Goal: Information Seeking & Learning: Check status

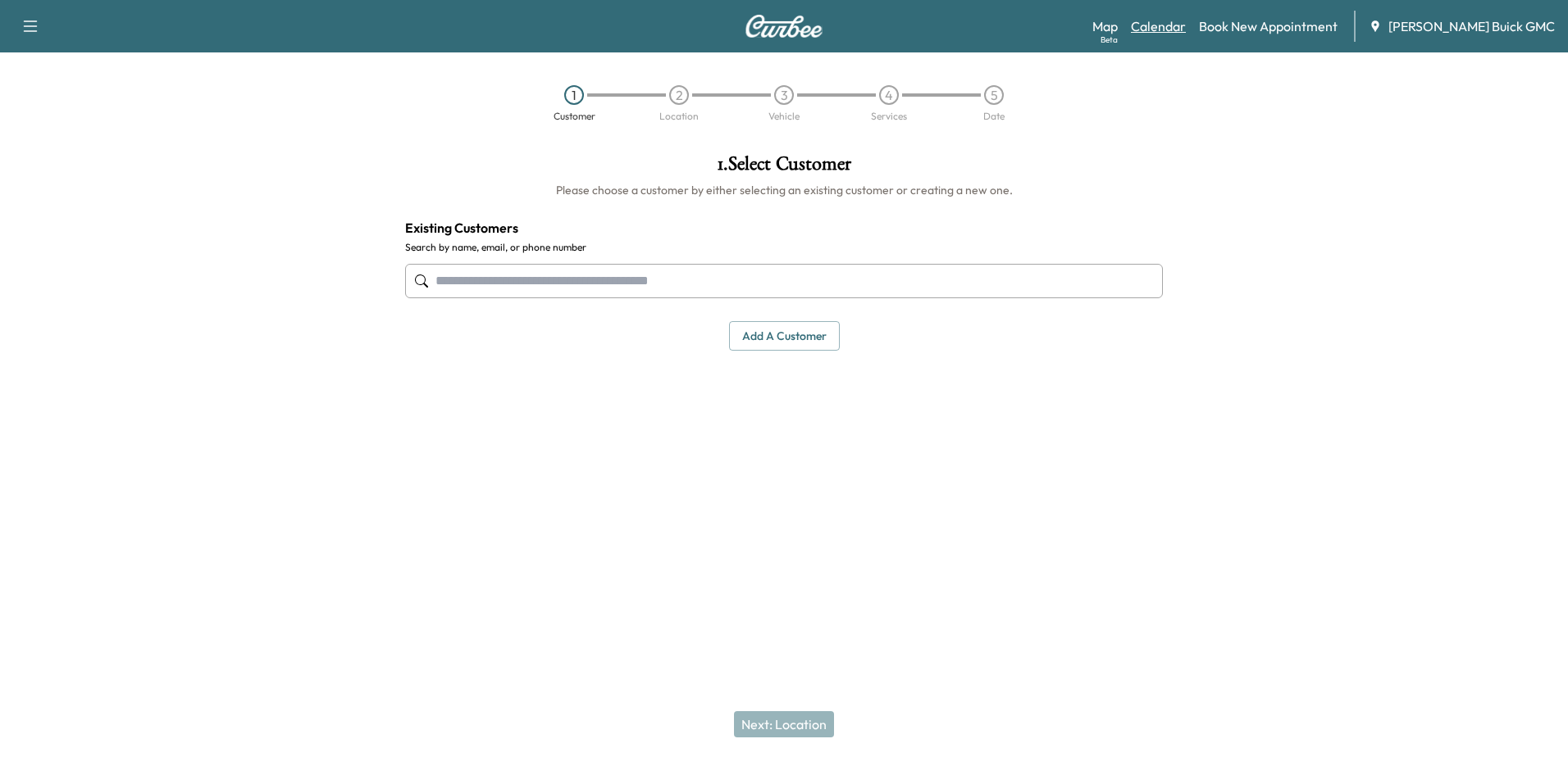
click at [1186, 28] on link "Calendar" at bounding box center [1158, 26] width 55 height 20
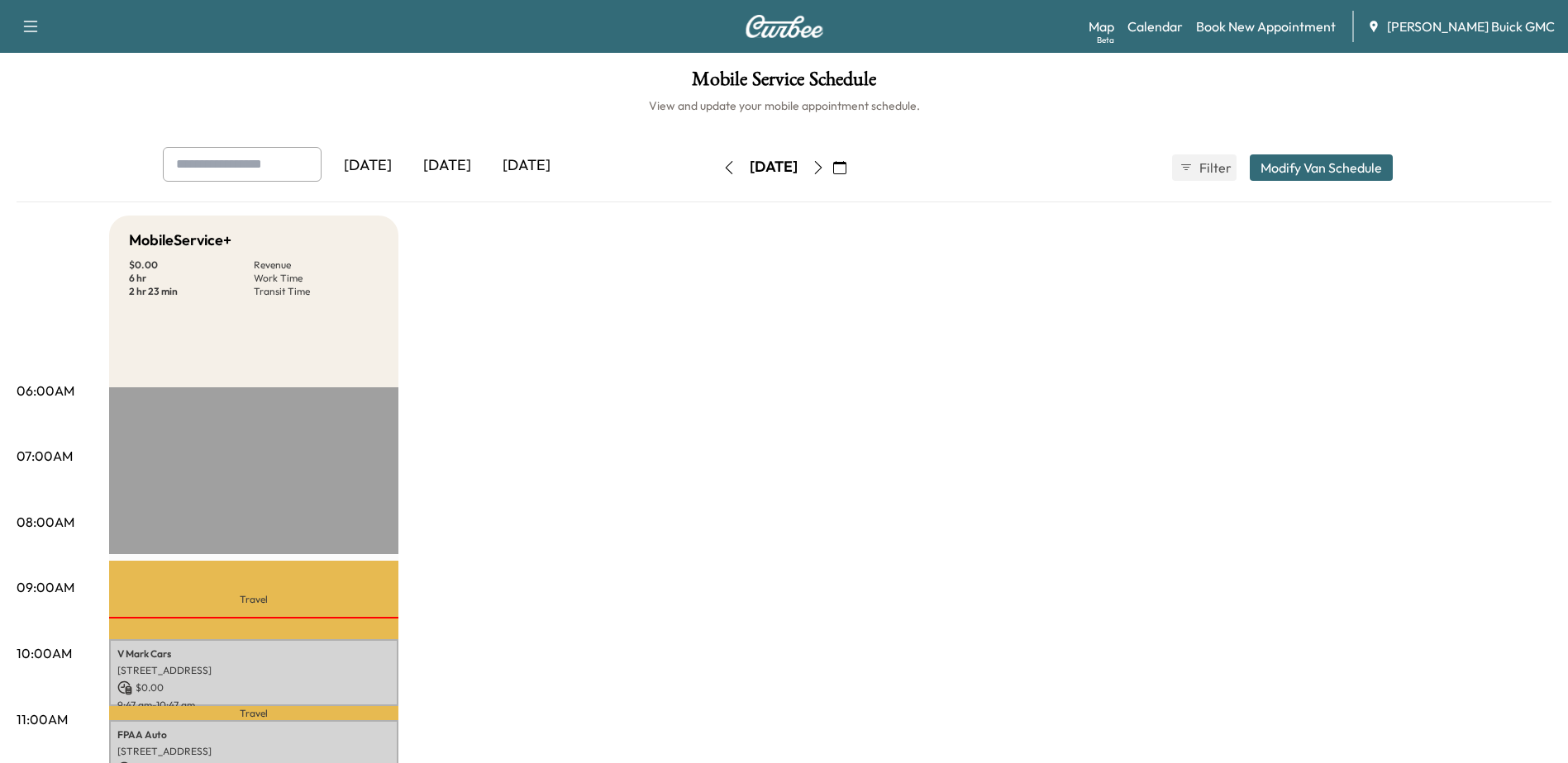
drag, startPoint x: 868, startPoint y: 172, endPoint x: 863, endPoint y: 211, distance: 39.3
click at [825, 172] on icon "button" at bounding box center [818, 168] width 13 height 13
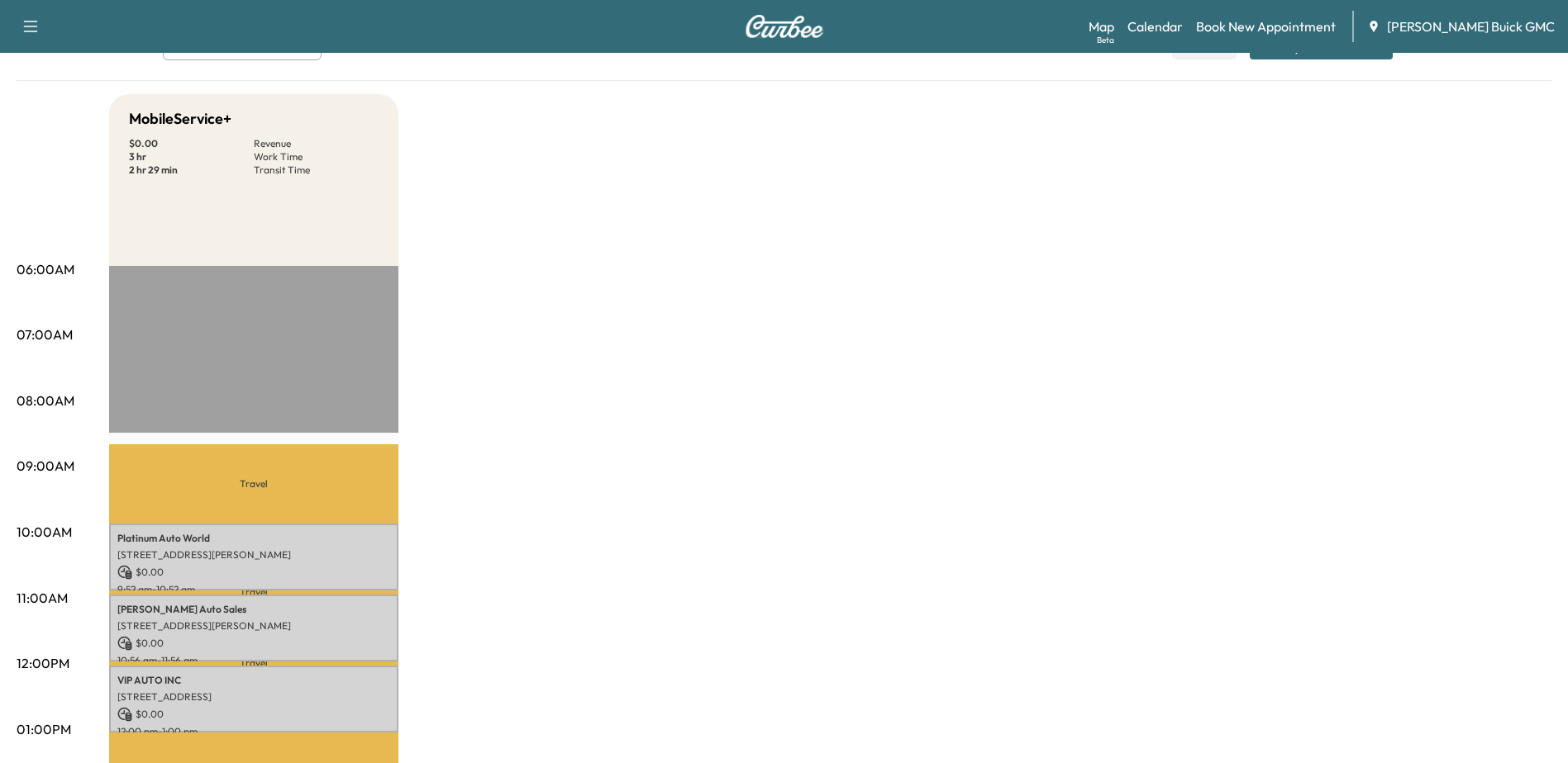
scroll to position [248, 0]
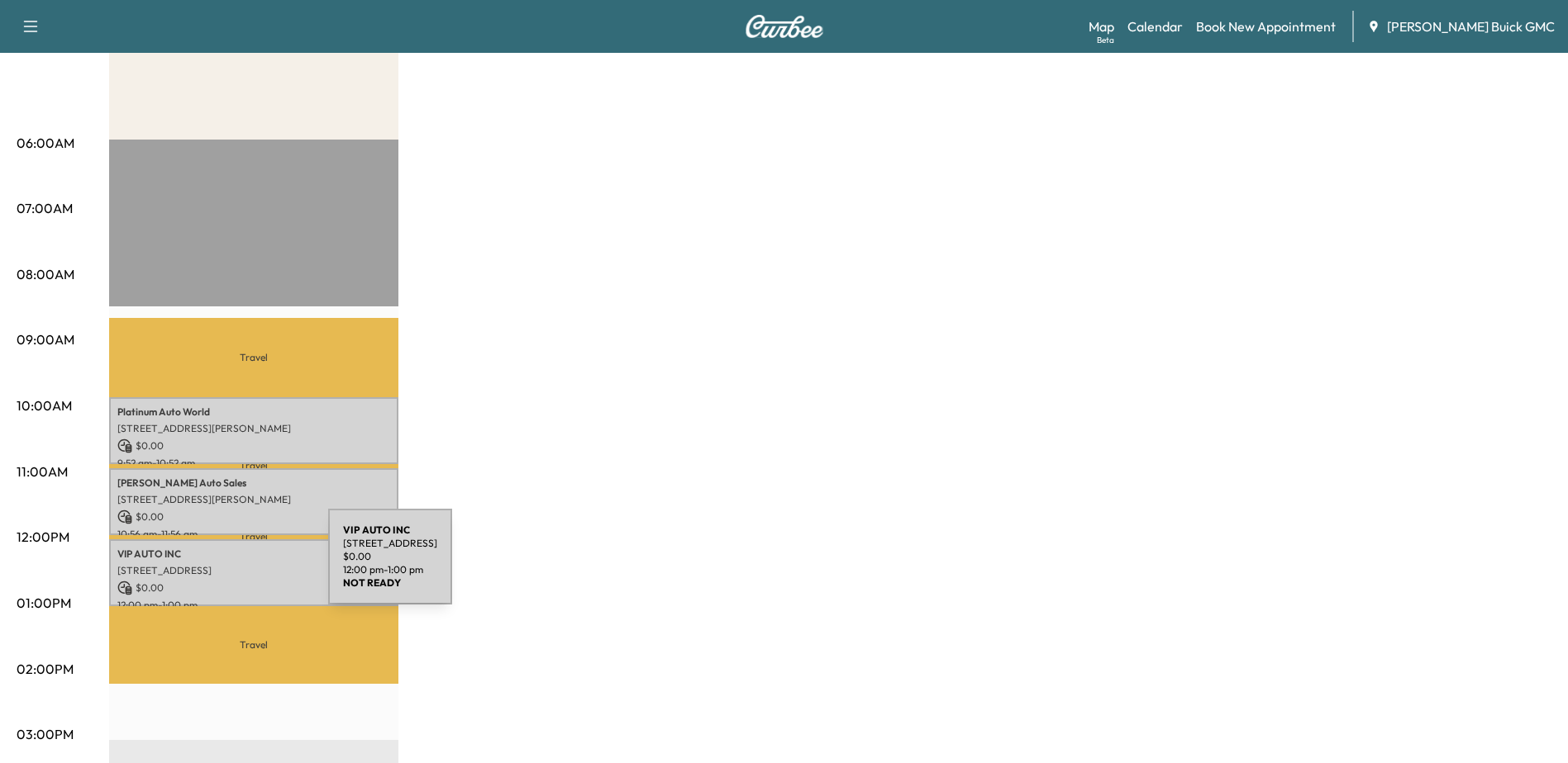
click at [204, 566] on p "5104 Park Dr, Fredericksburg, VA 22408, USA" at bounding box center [254, 570] width 273 height 13
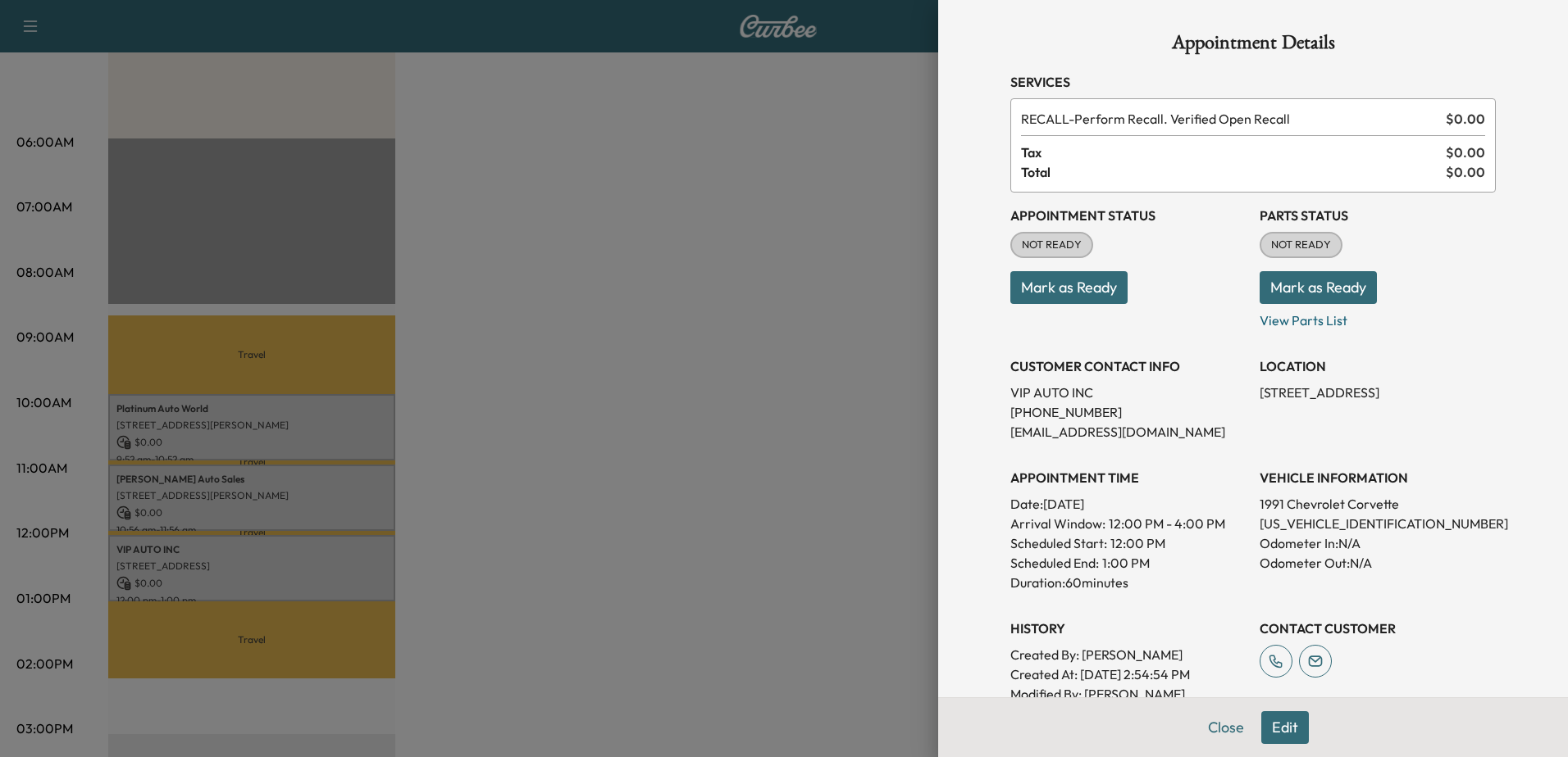
click at [1310, 528] on p "1G1YY3382M5111603" at bounding box center [1378, 524] width 236 height 20
drag, startPoint x: 1311, startPoint y: 527, endPoint x: 1201, endPoint y: 354, distance: 205.0
click at [1201, 354] on div "CUSTOMER CONTACT INFO VIP AUTO INC (703) 599-1400 noemail@email.com" at bounding box center [1128, 393] width 236 height 98
click at [1297, 523] on p "1G1YY3382M5111603" at bounding box center [1378, 524] width 236 height 20
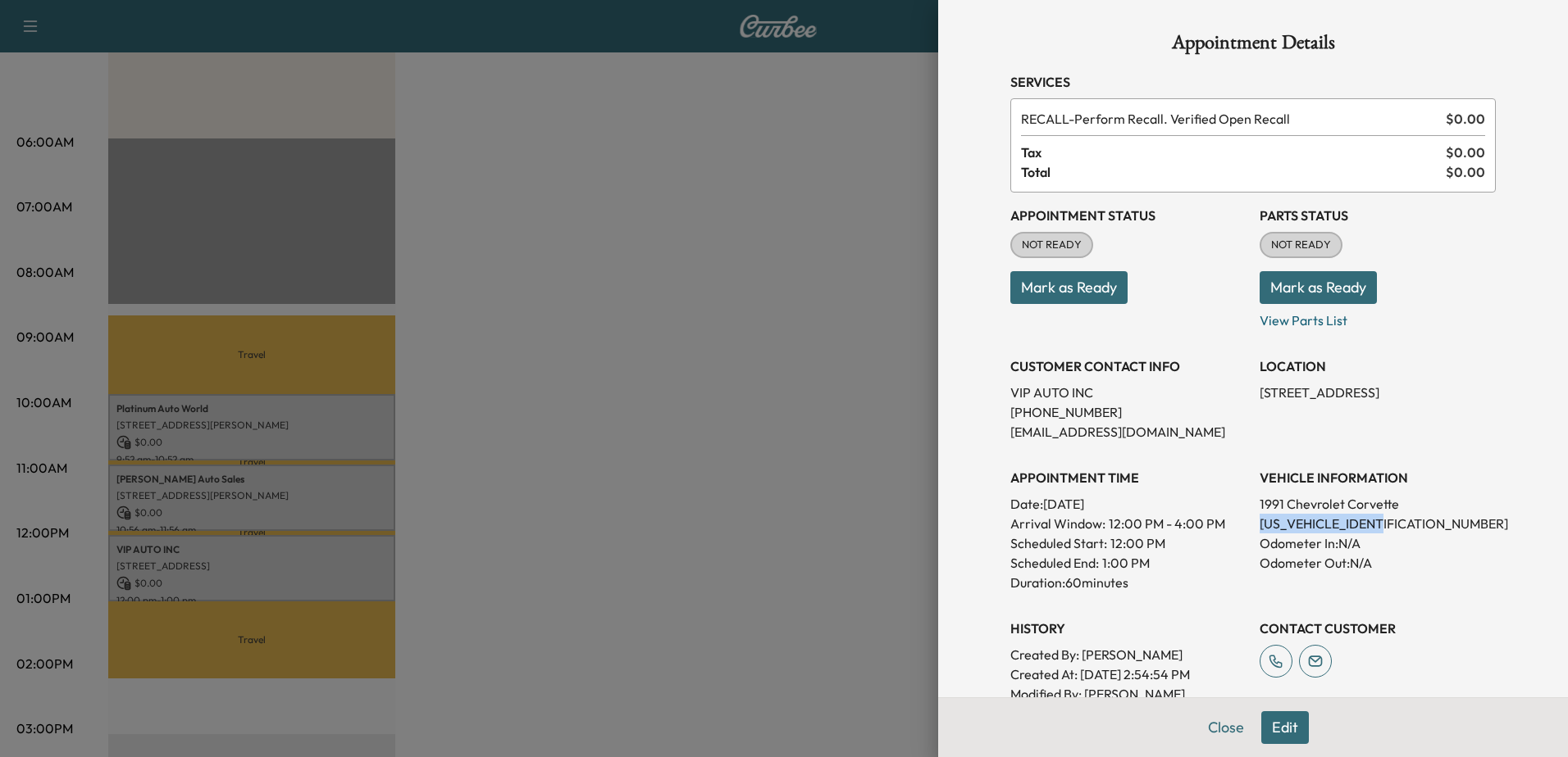
click at [1297, 523] on p "1G1YY3382M5111603" at bounding box center [1378, 524] width 236 height 20
copy p "1G1YY3382M5111603"
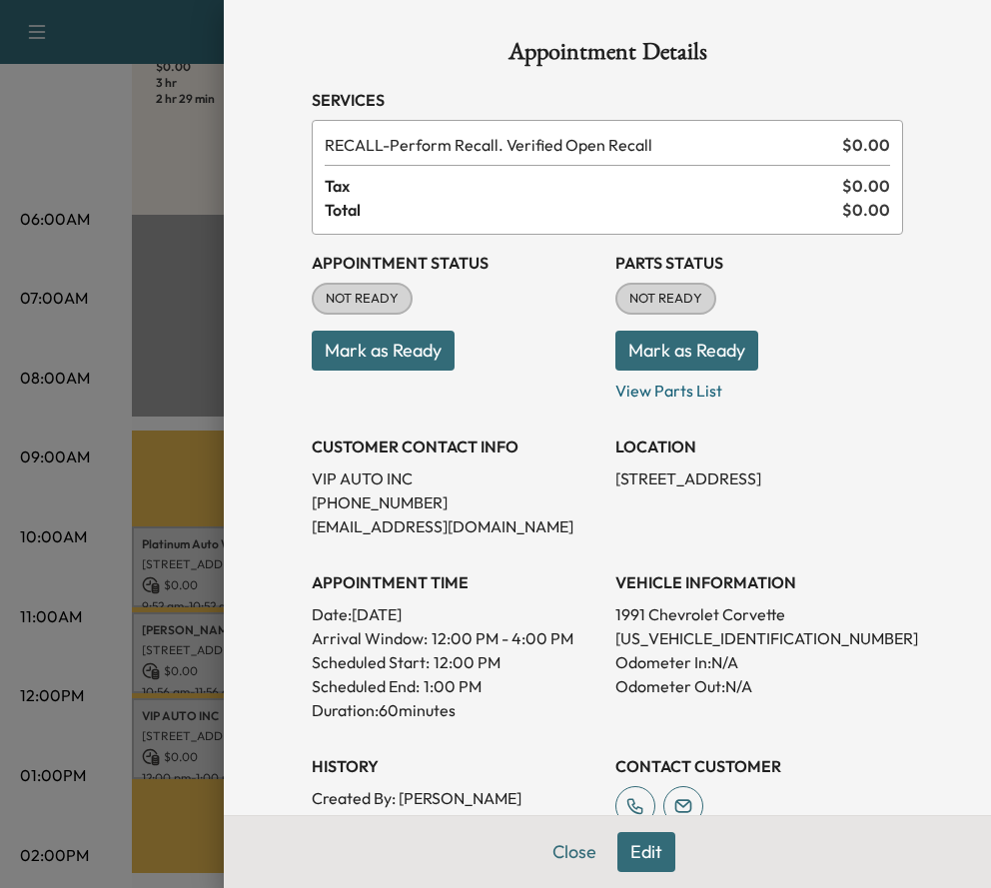
click at [808, 359] on p "Mark as Ready" at bounding box center [760, 343] width 288 height 56
click at [146, 118] on div at bounding box center [495, 444] width 991 height 888
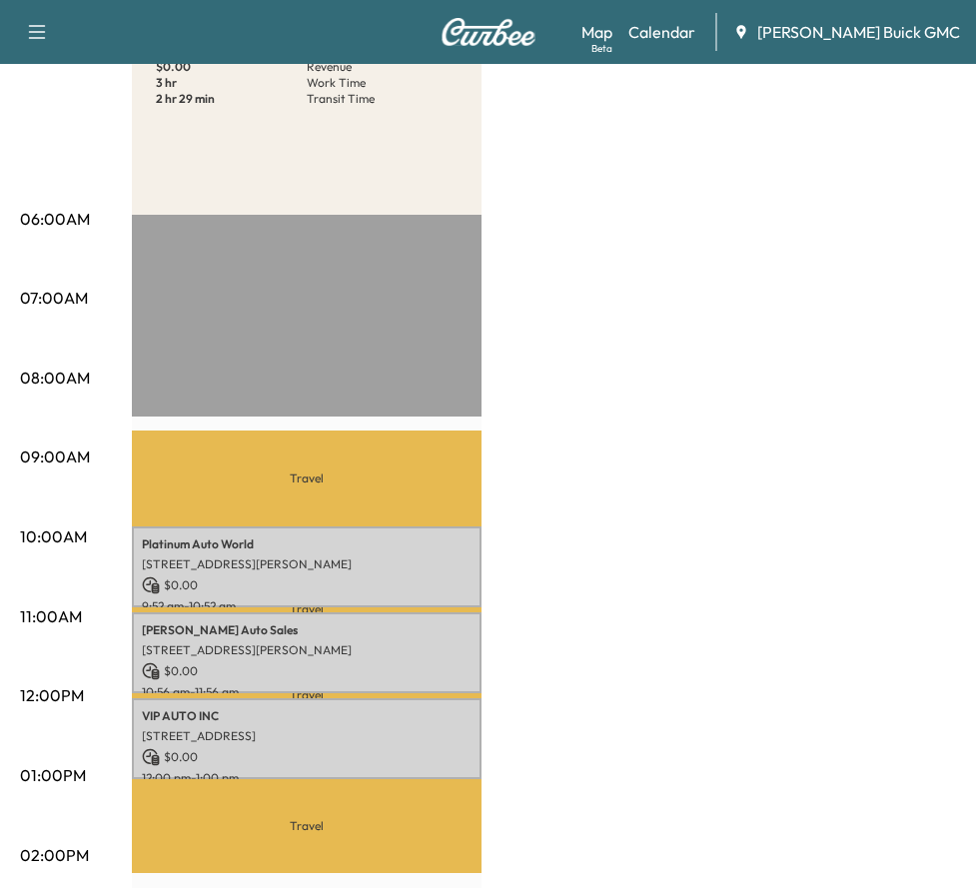
click at [813, 150] on div "MobileService+ $ 0.00 Revenue 3 hr Work Time 2 hr 29 min Transit Time Travel Pl…" at bounding box center [544, 756] width 824 height 1499
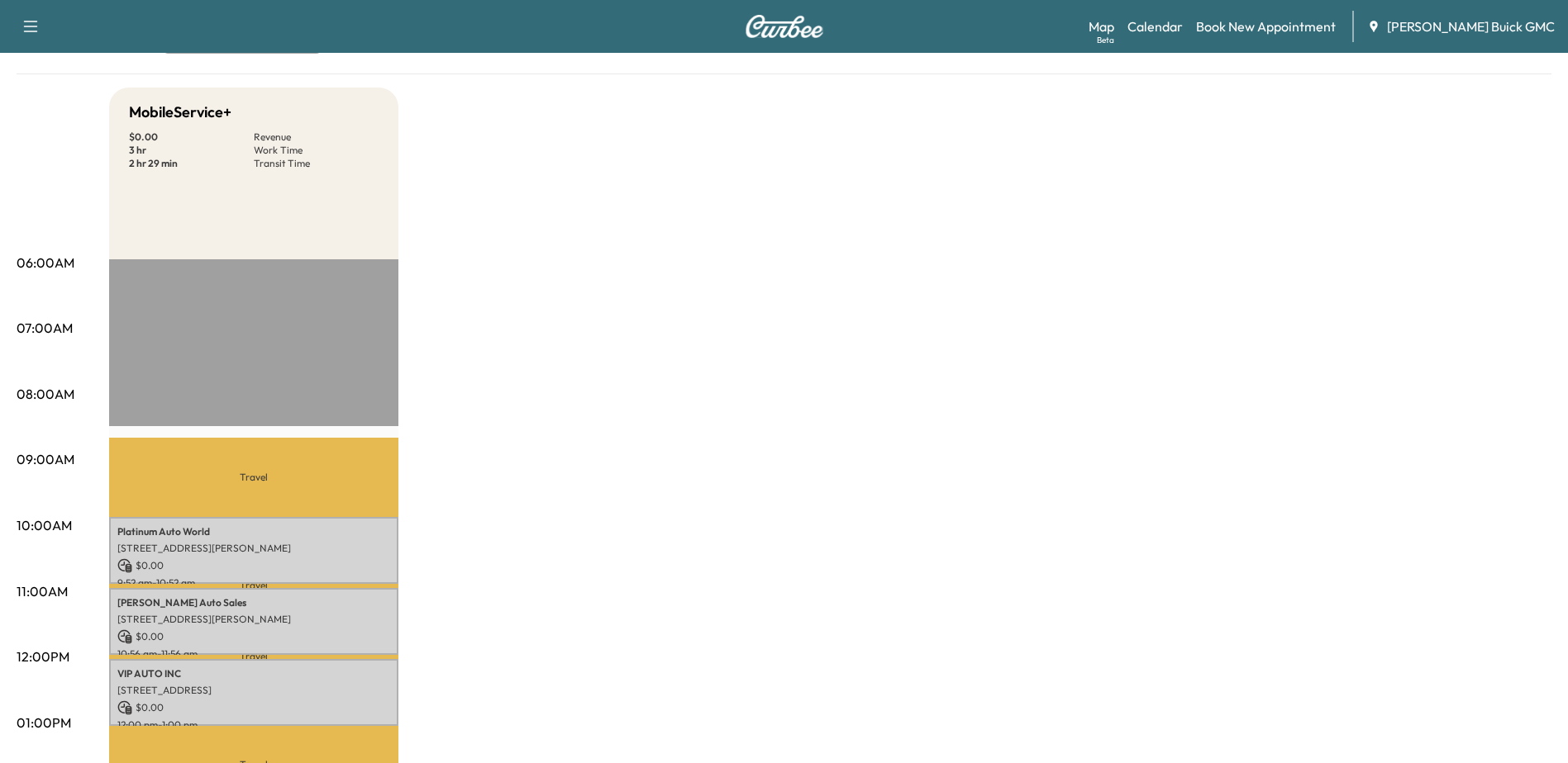
scroll to position [0, 0]
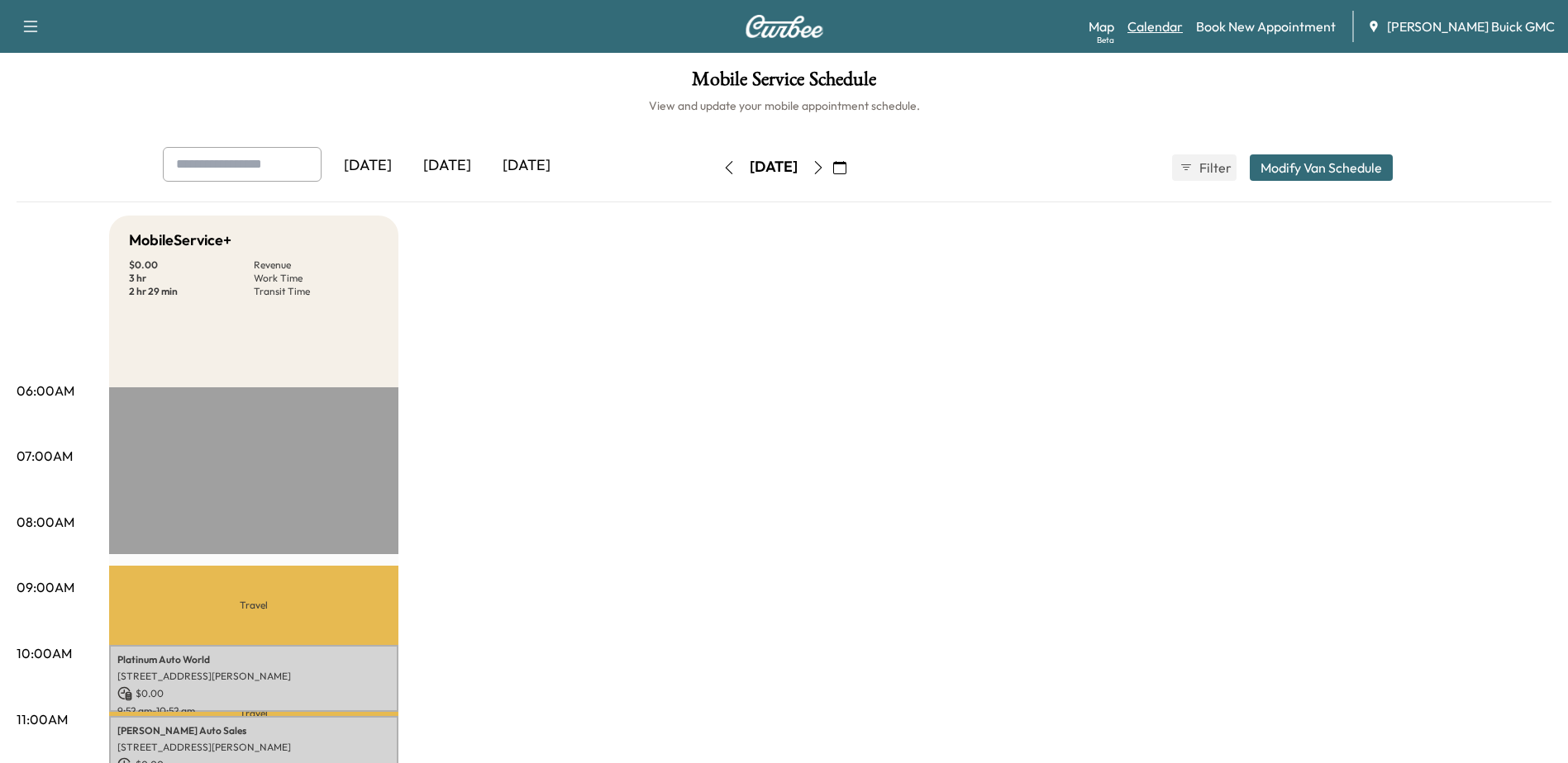
click at [1183, 25] on link "Calendar" at bounding box center [1154, 26] width 55 height 20
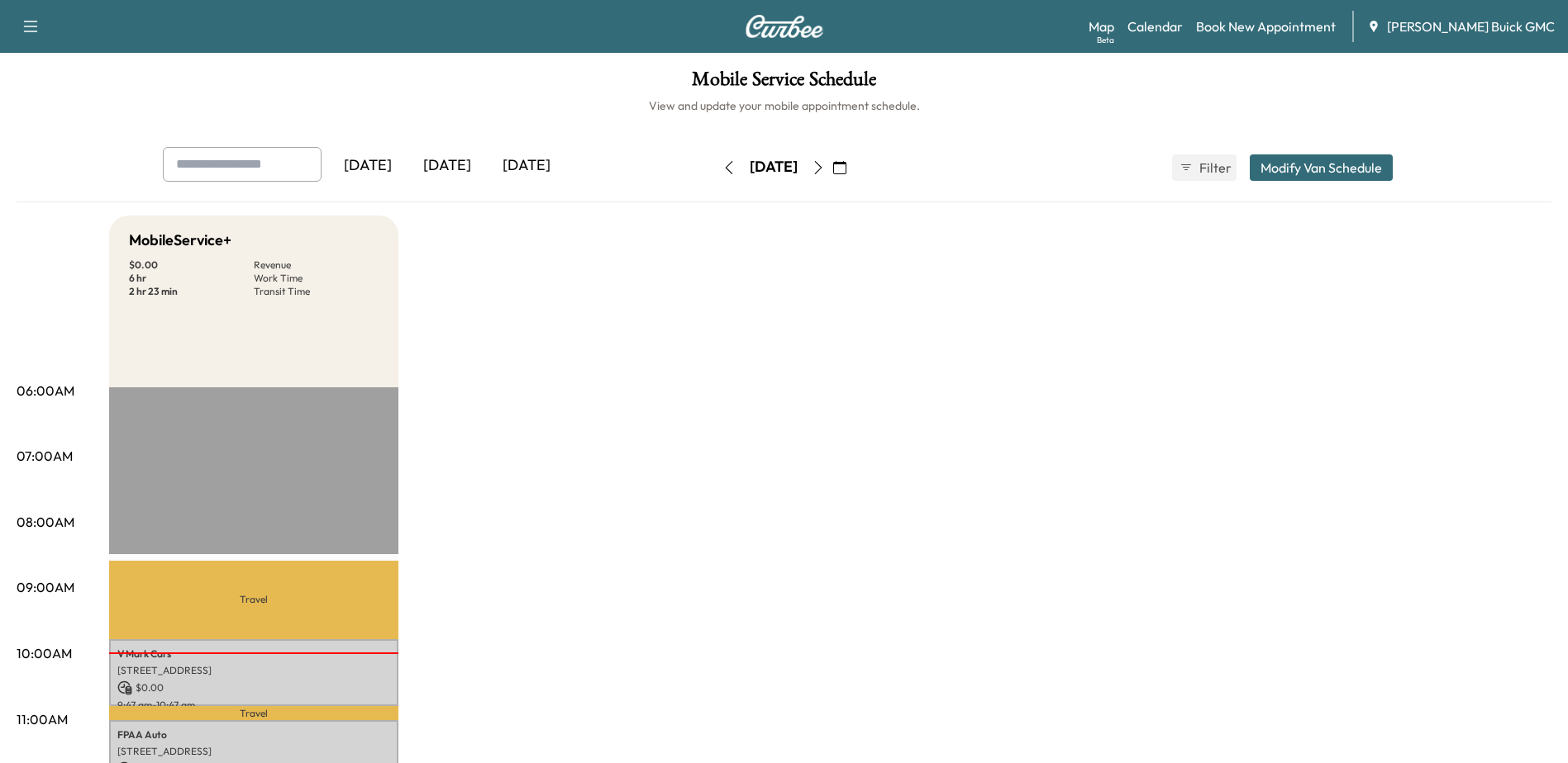
click at [825, 162] on icon "button" at bounding box center [818, 168] width 13 height 13
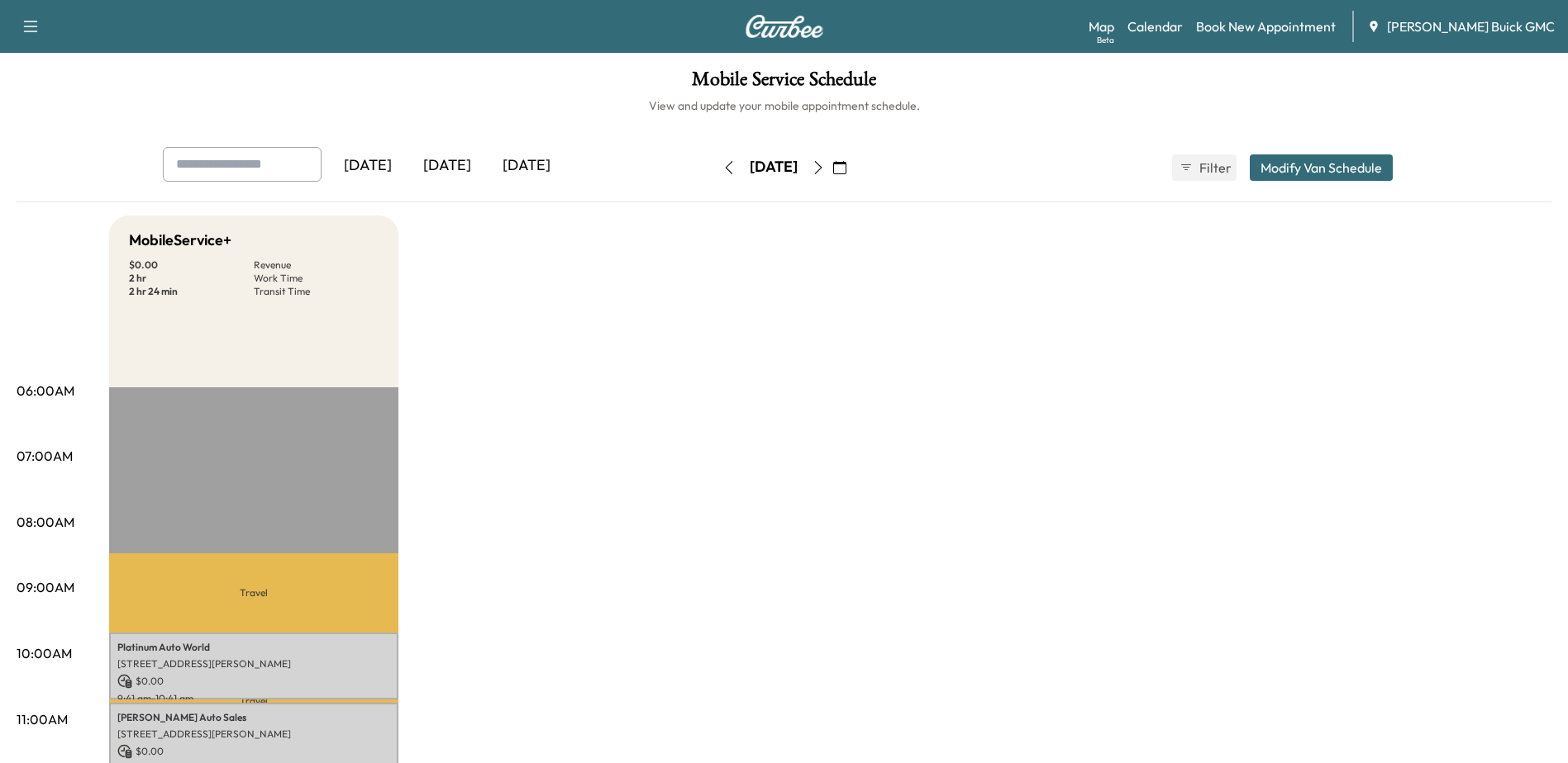
click at [846, 170] on icon "button" at bounding box center [839, 168] width 13 height 13
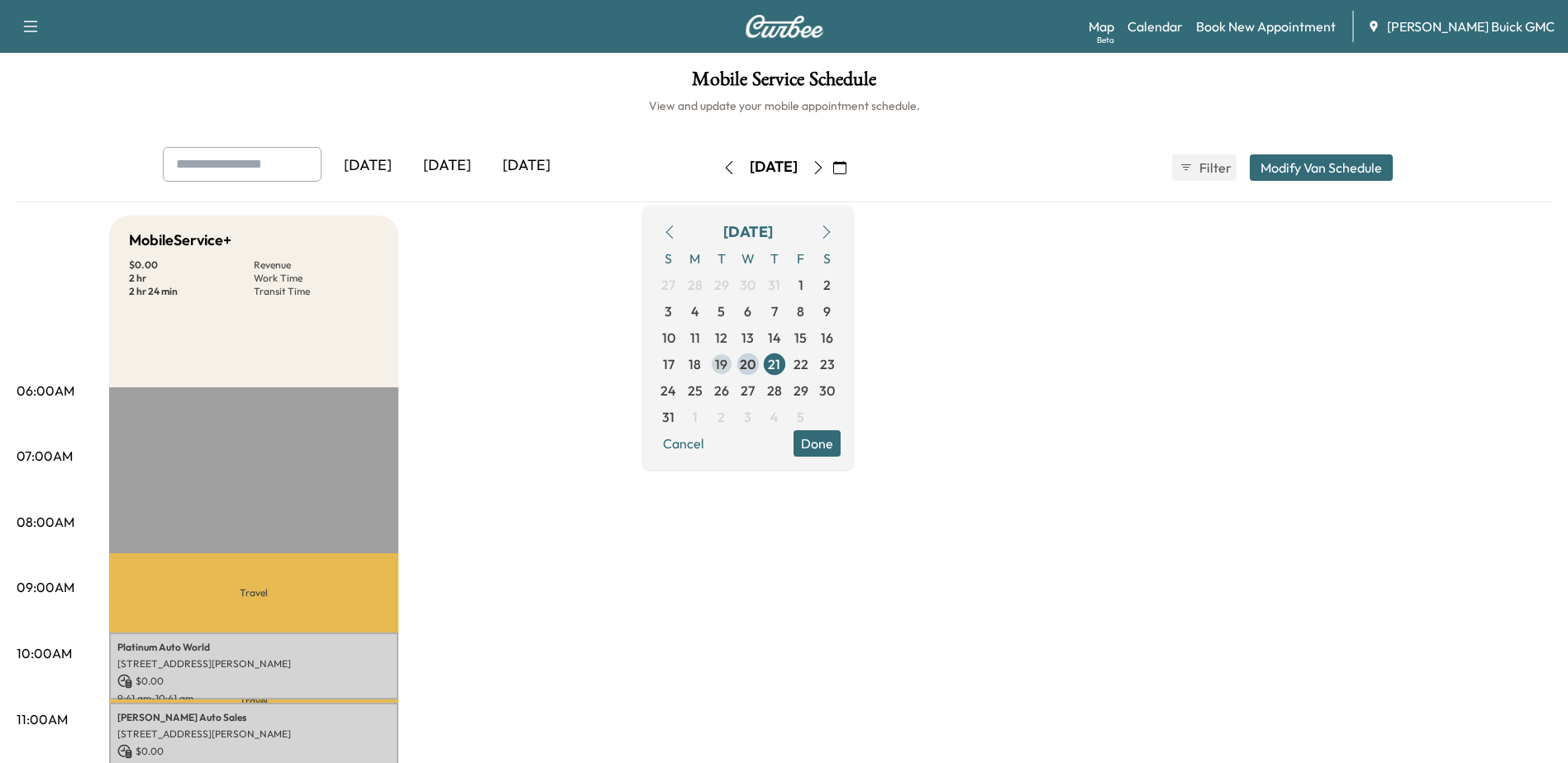
click at [727, 364] on span "19" at bounding box center [720, 365] width 12 height 20
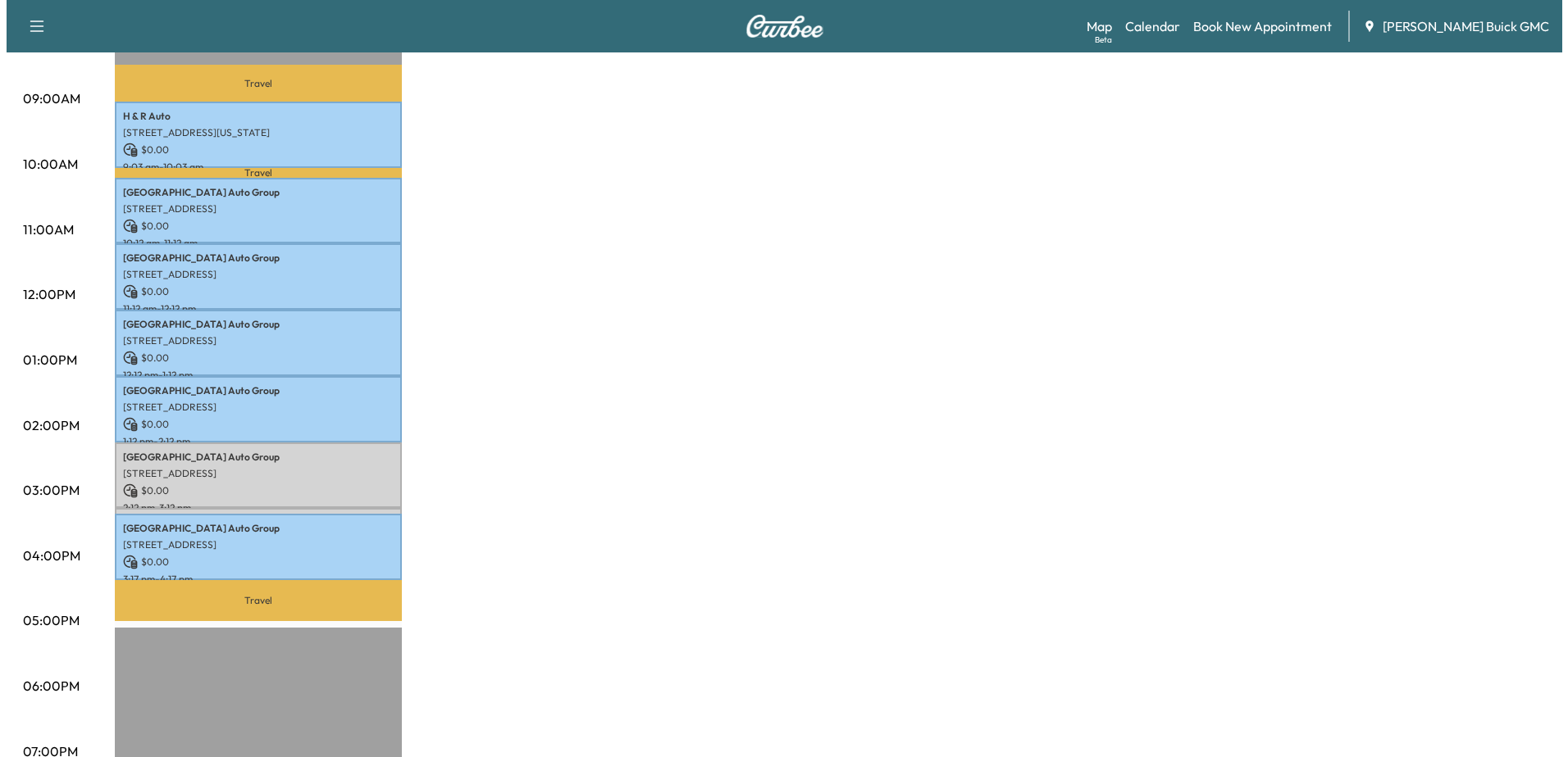
scroll to position [655, 0]
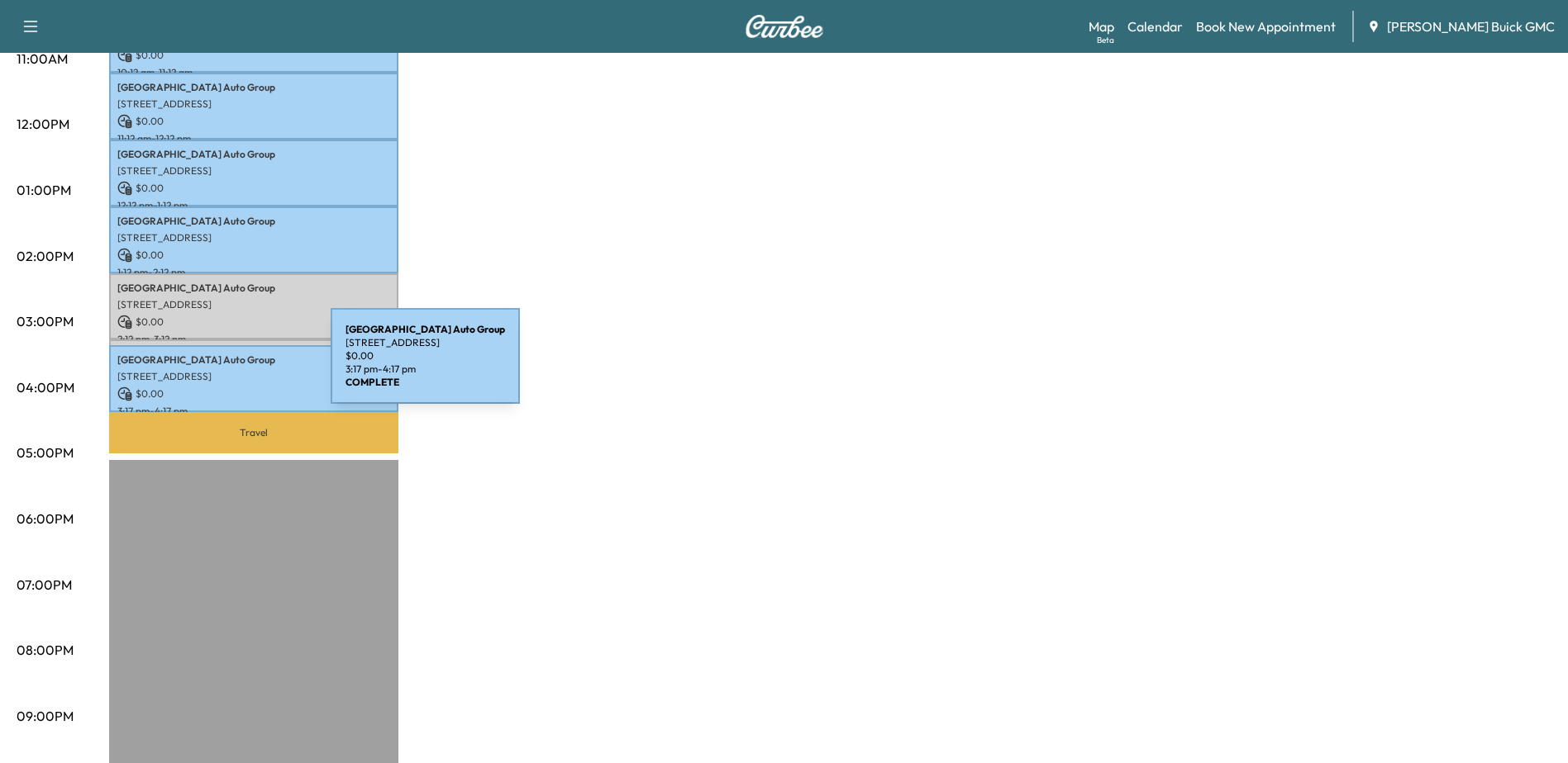
click at [207, 370] on p "[STREET_ADDRESS]" at bounding box center [254, 377] width 273 height 13
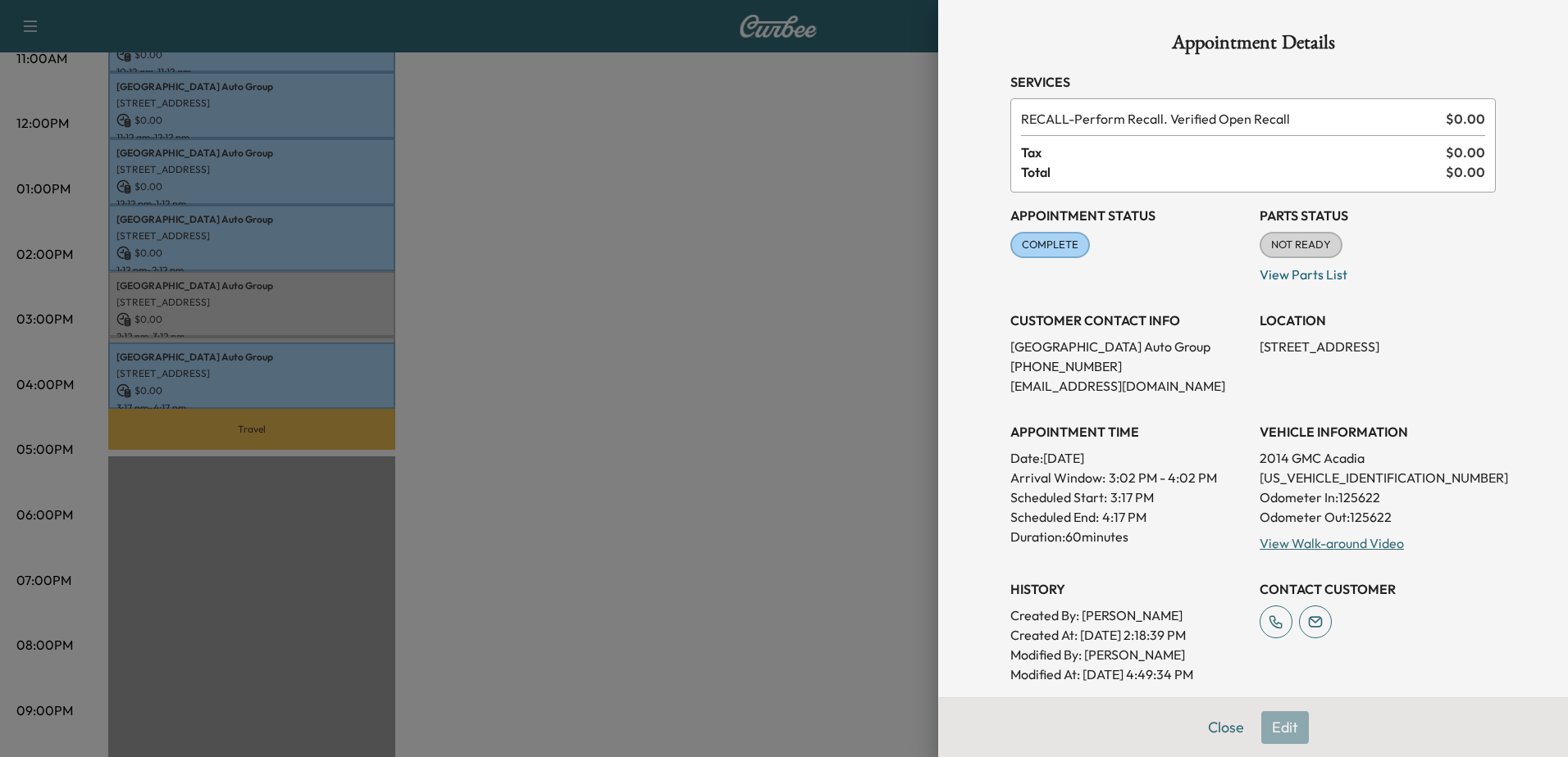
click at [328, 331] on div at bounding box center [784, 378] width 1568 height 757
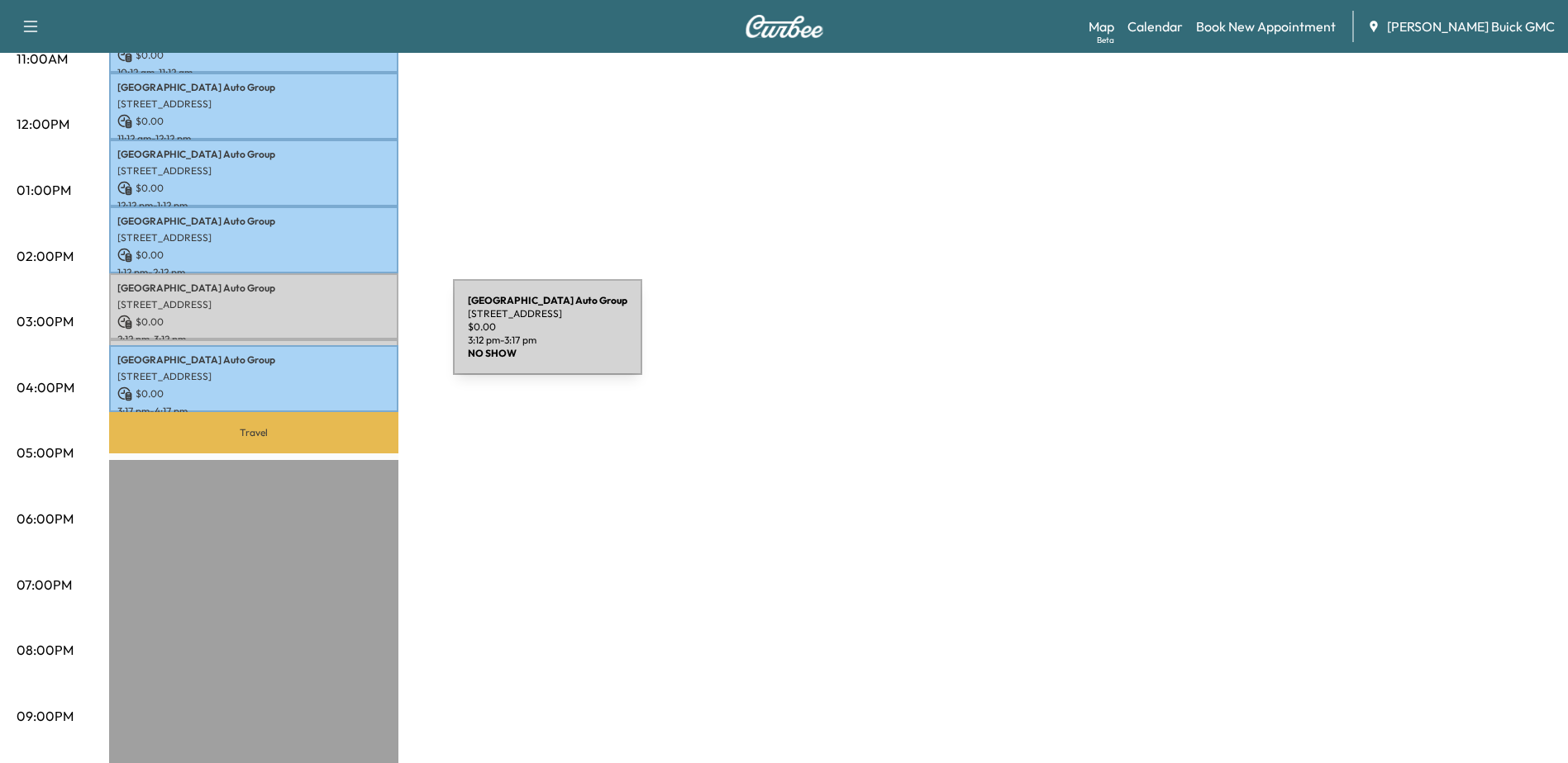
click at [329, 340] on div "Arlington Auto Group [STREET_ADDRESS] $ 0.00 3:12 pm - 3:17 pm" at bounding box center [254, 348] width 289 height 17
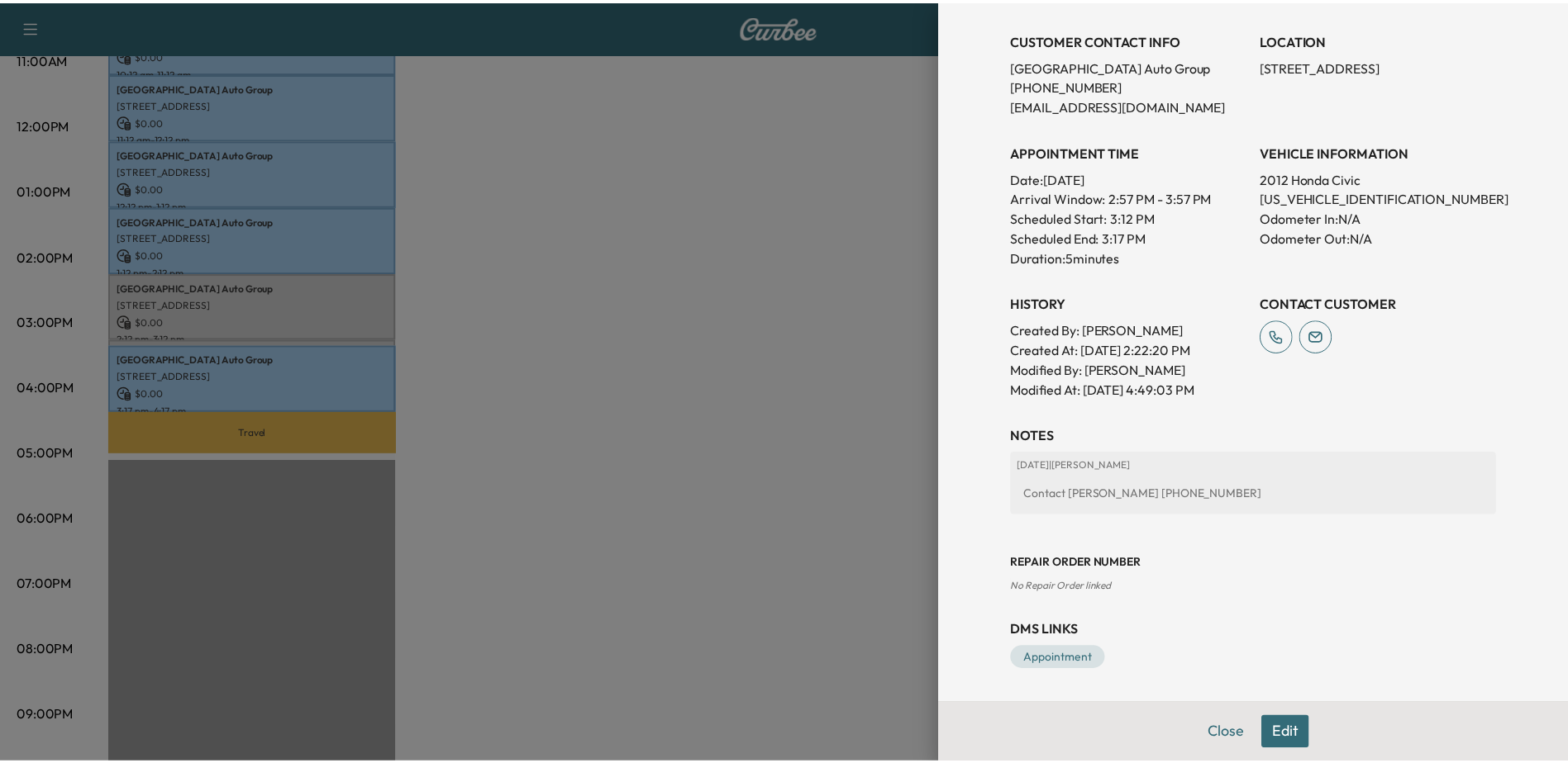
scroll to position [202, 0]
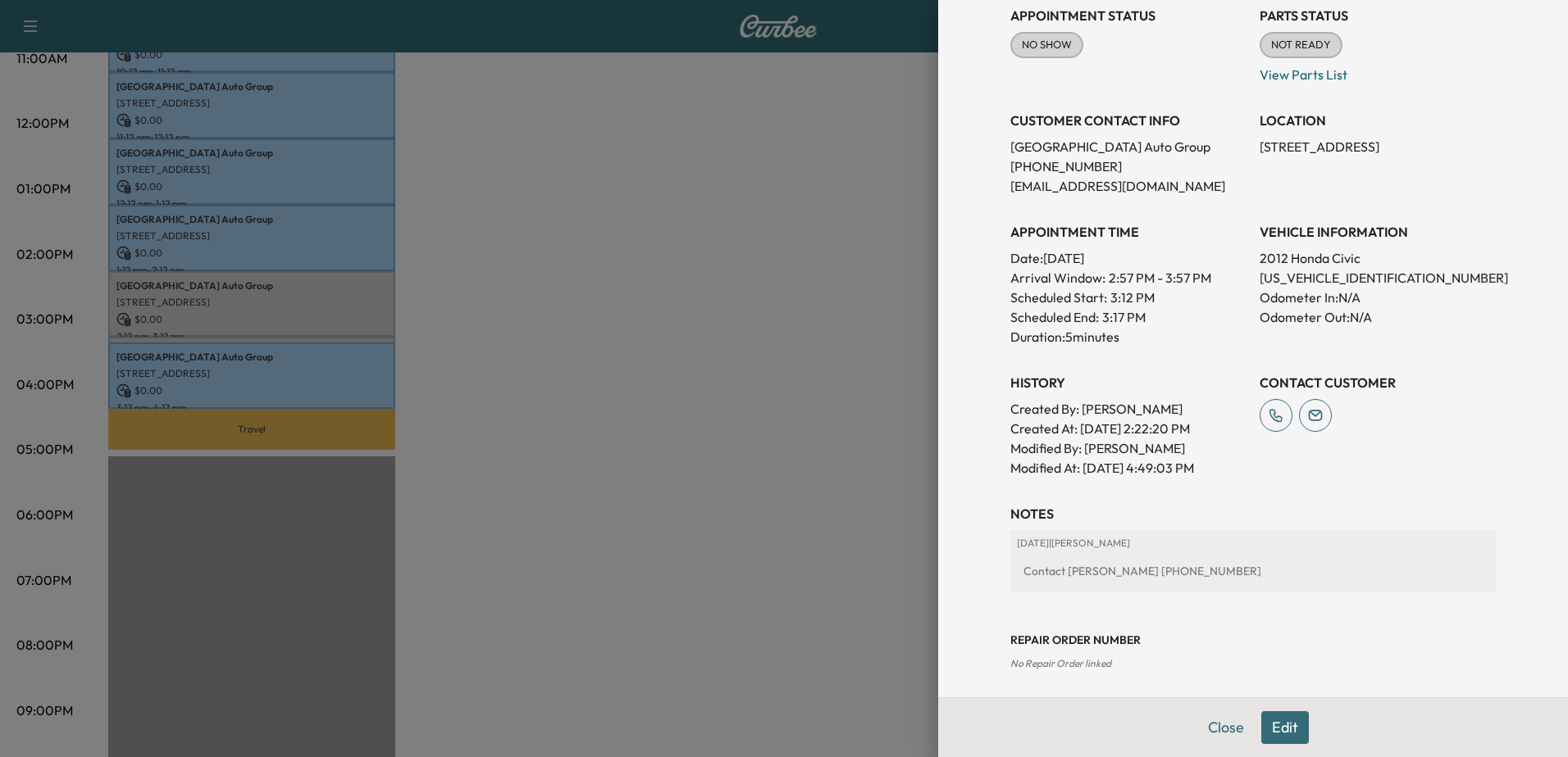
click at [674, 467] on div at bounding box center [784, 378] width 1568 height 757
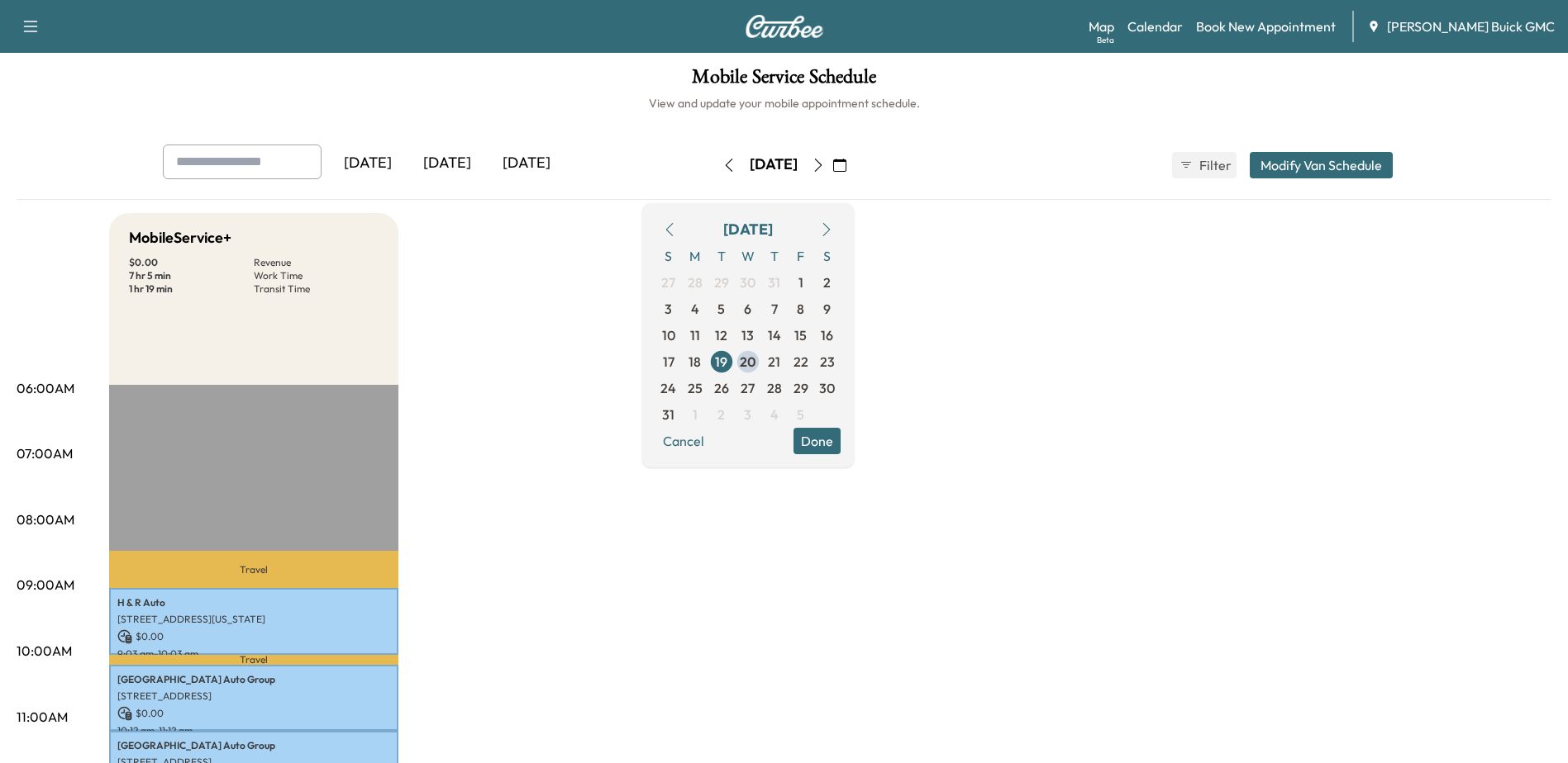
scroll to position [0, 0]
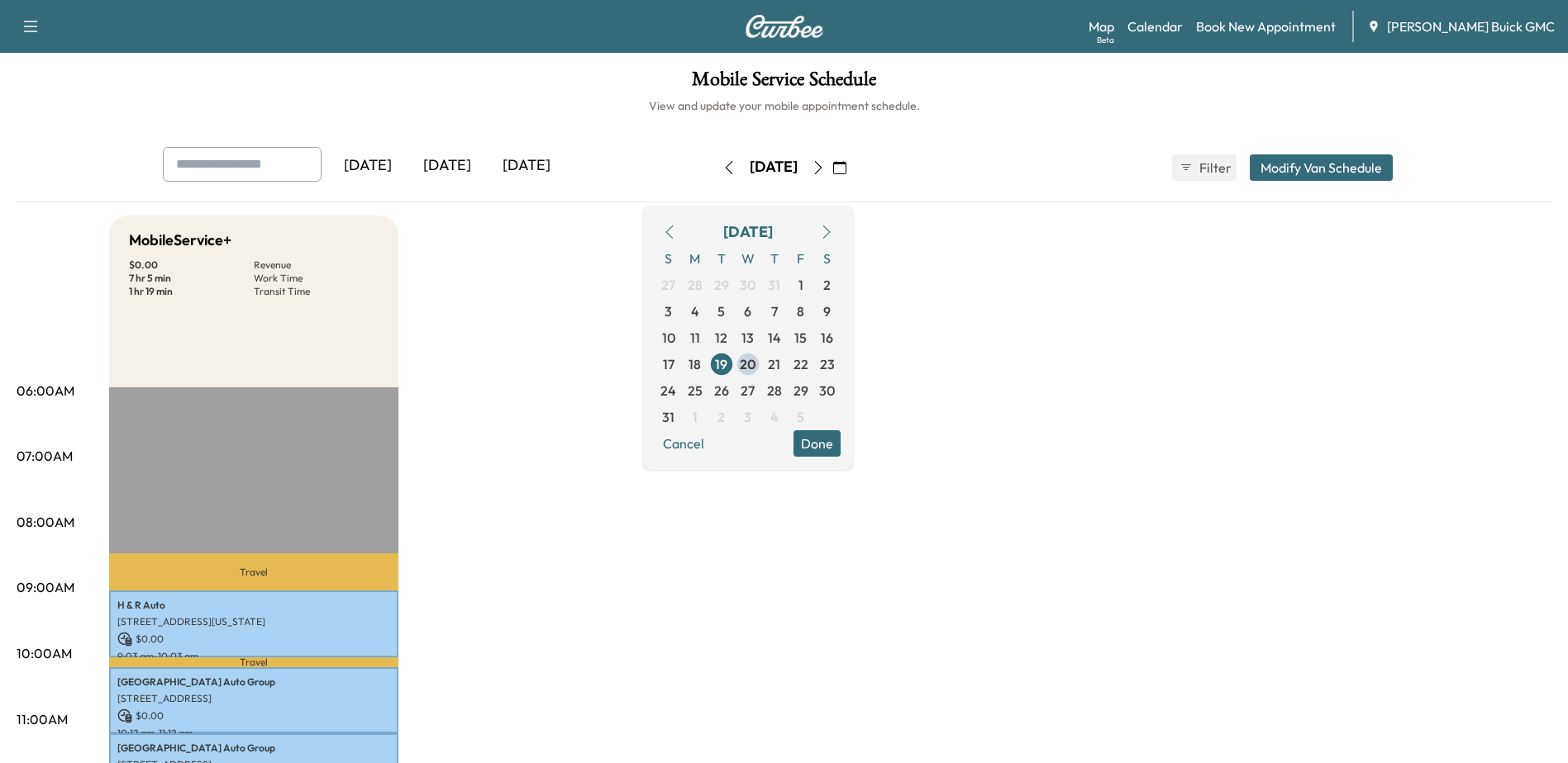
click at [527, 169] on div "[DATE]" at bounding box center [527, 166] width 79 height 38
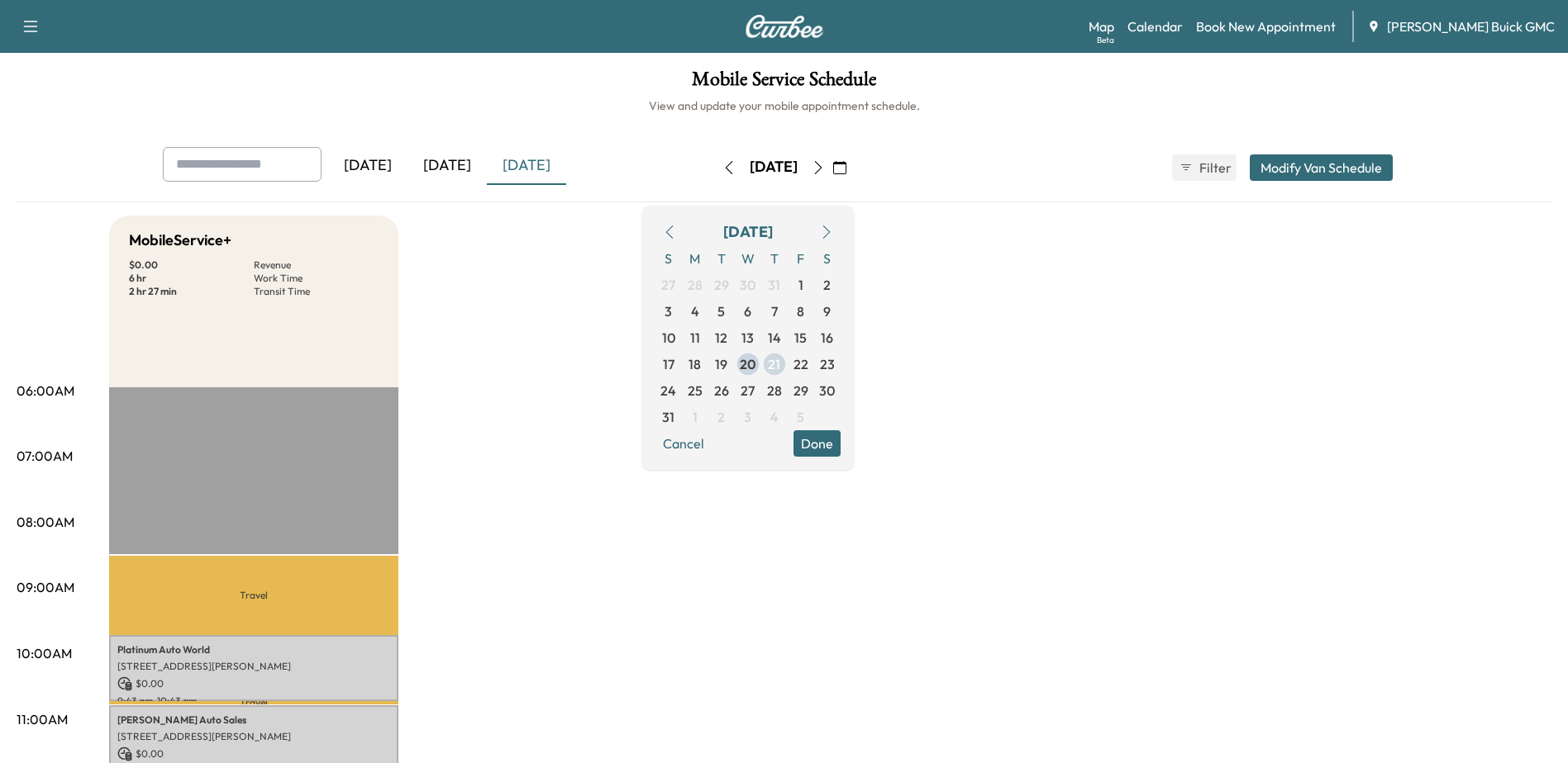
click at [780, 361] on span "21" at bounding box center [773, 365] width 12 height 20
click at [821, 170] on icon "button" at bounding box center [817, 168] width 7 height 13
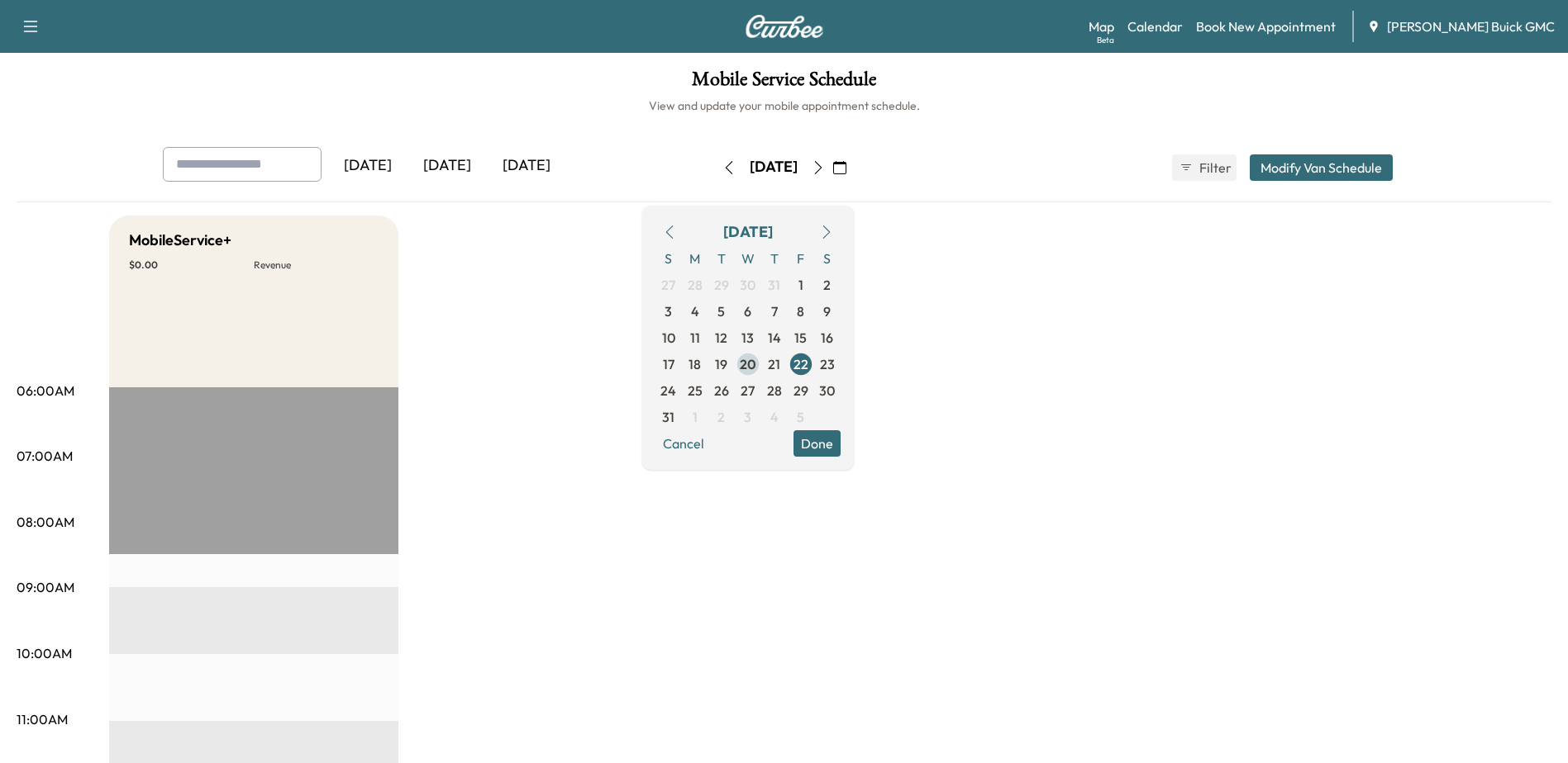
click at [756, 366] on span "20" at bounding box center [748, 365] width 17 height 20
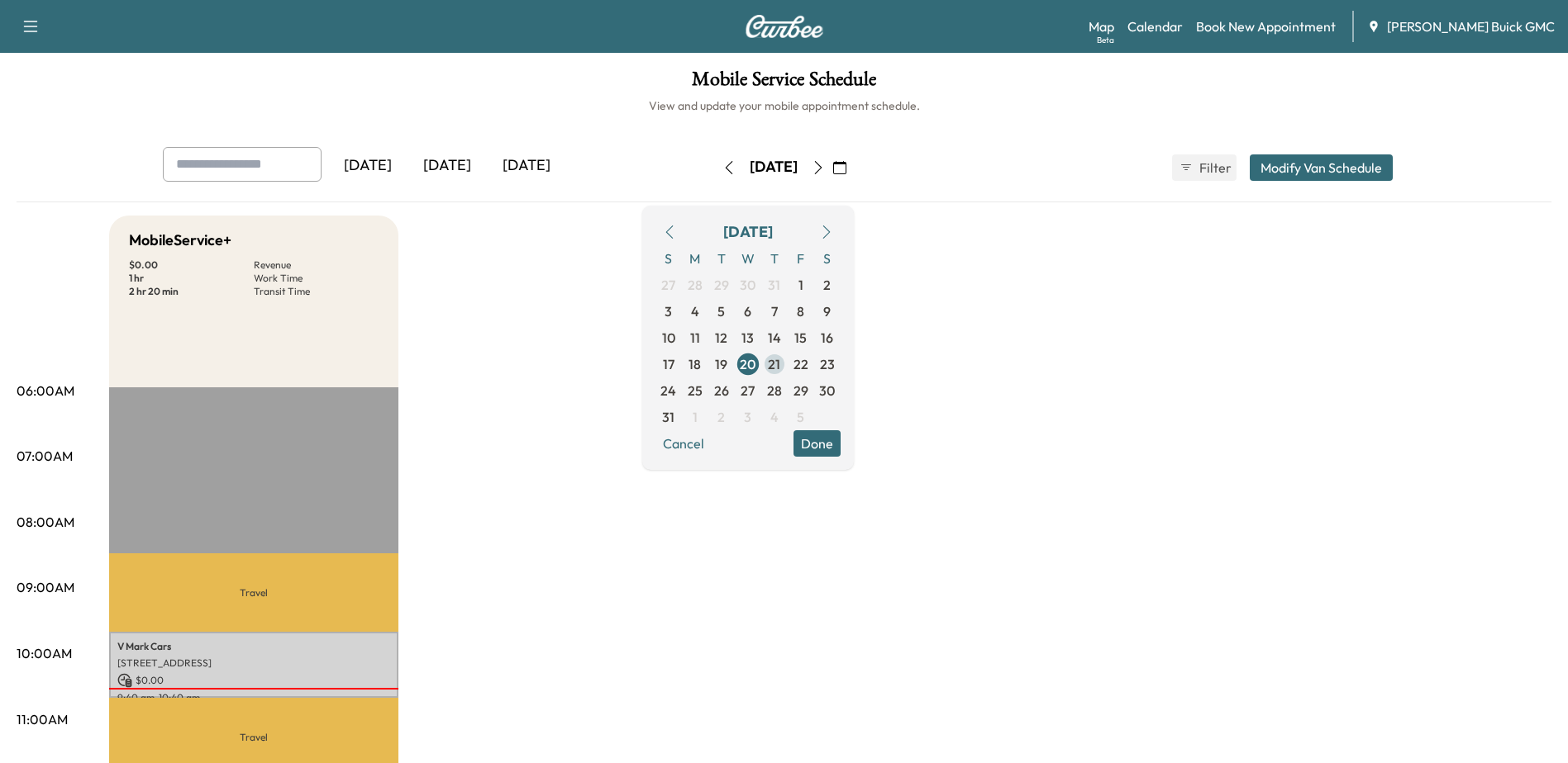
click at [780, 362] on span "21" at bounding box center [773, 365] width 12 height 20
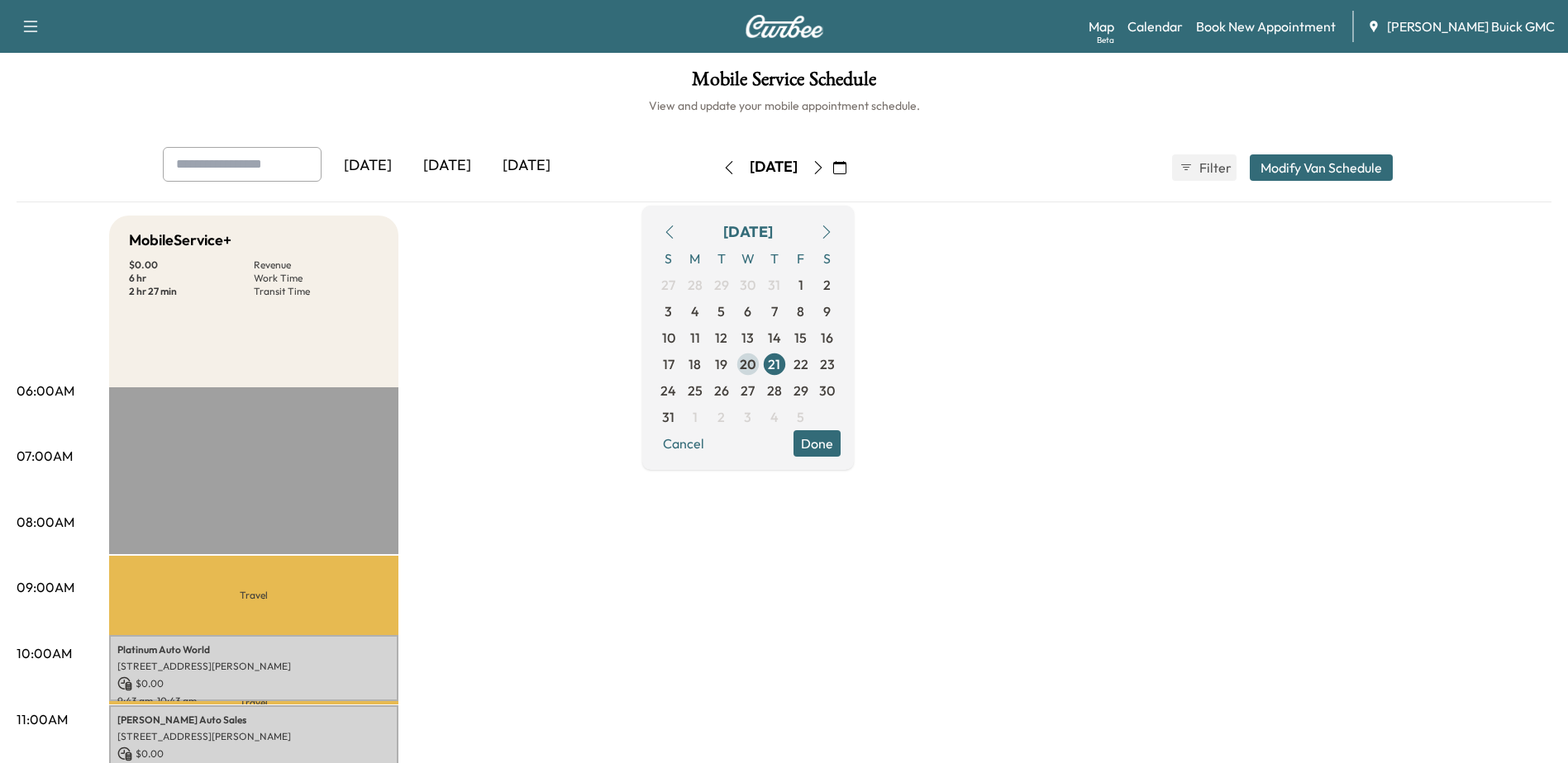
click at [756, 365] on span "20" at bounding box center [748, 365] width 17 height 20
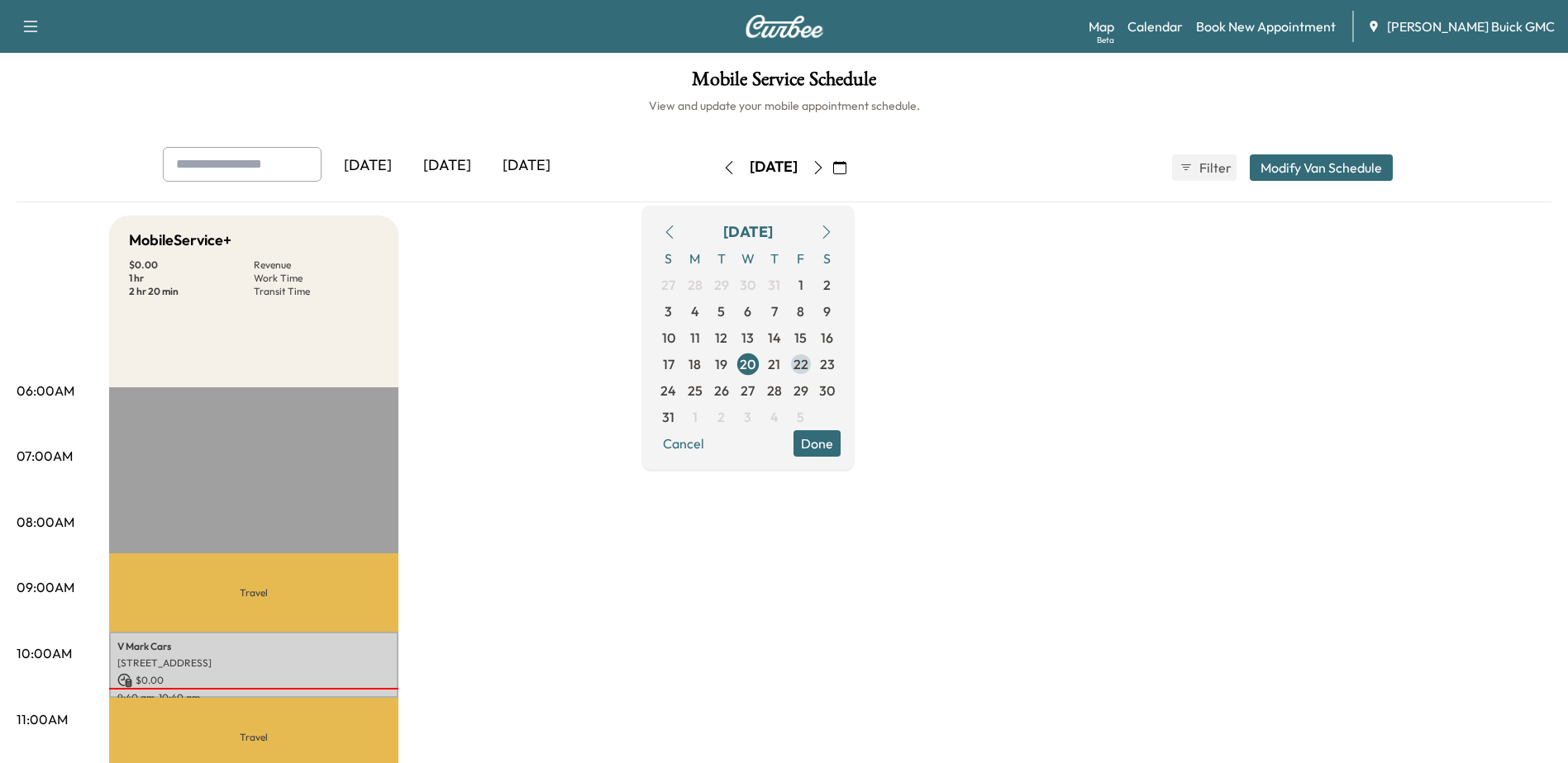
click at [808, 372] on span "22" at bounding box center [801, 365] width 15 height 20
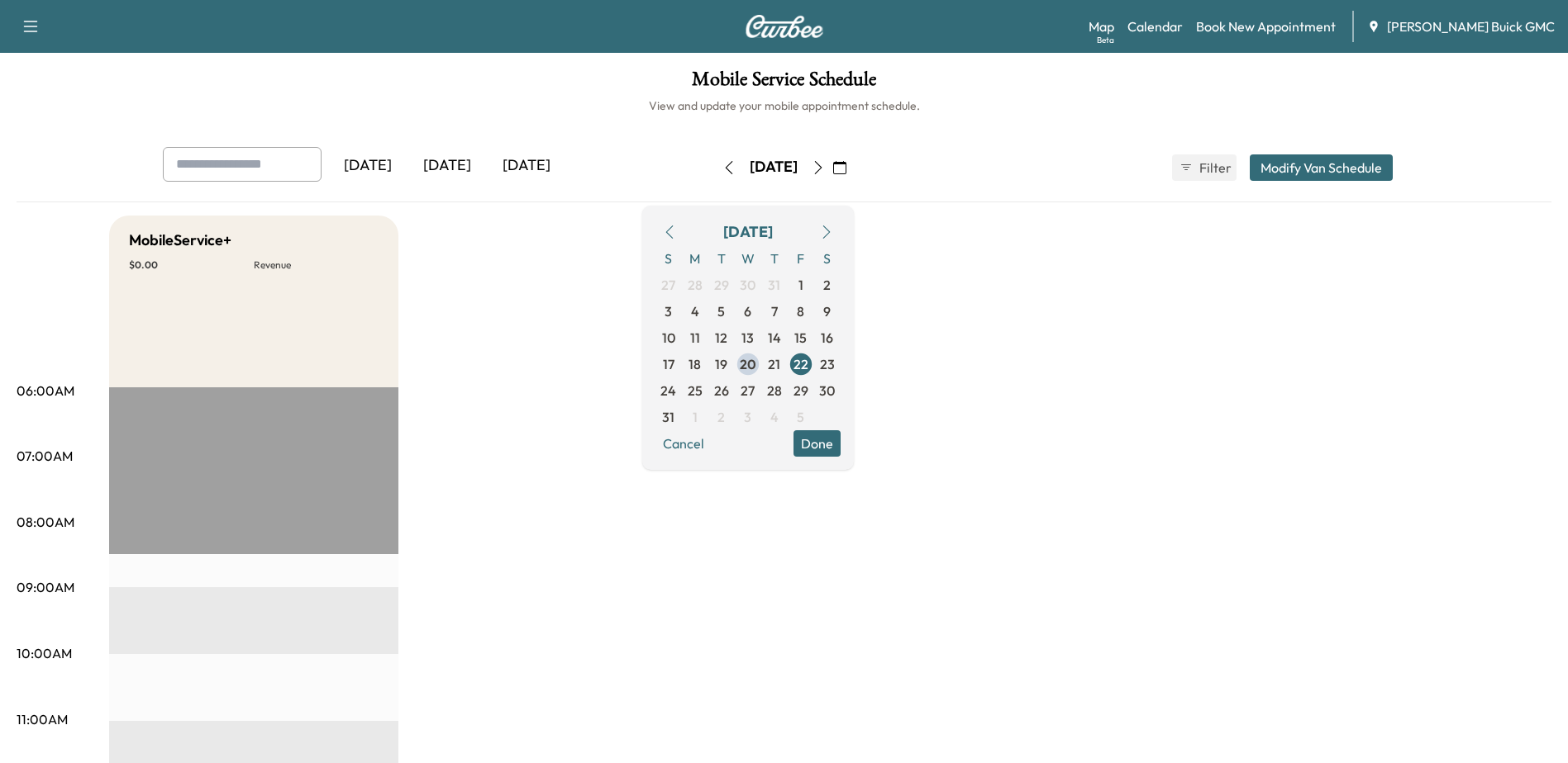
click at [442, 167] on div "[DATE]" at bounding box center [447, 166] width 79 height 38
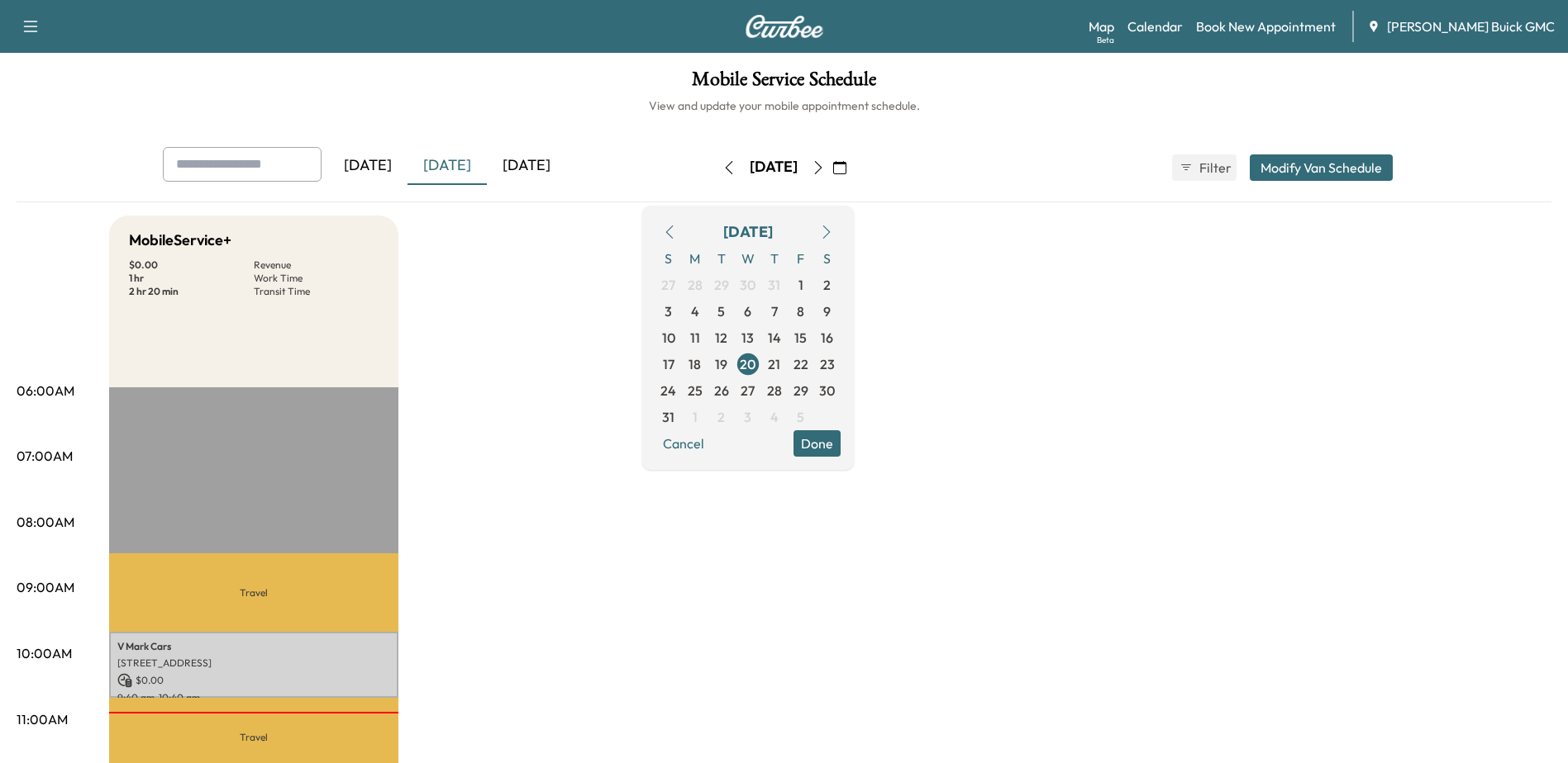
click at [360, 158] on div "[DATE]" at bounding box center [368, 166] width 79 height 38
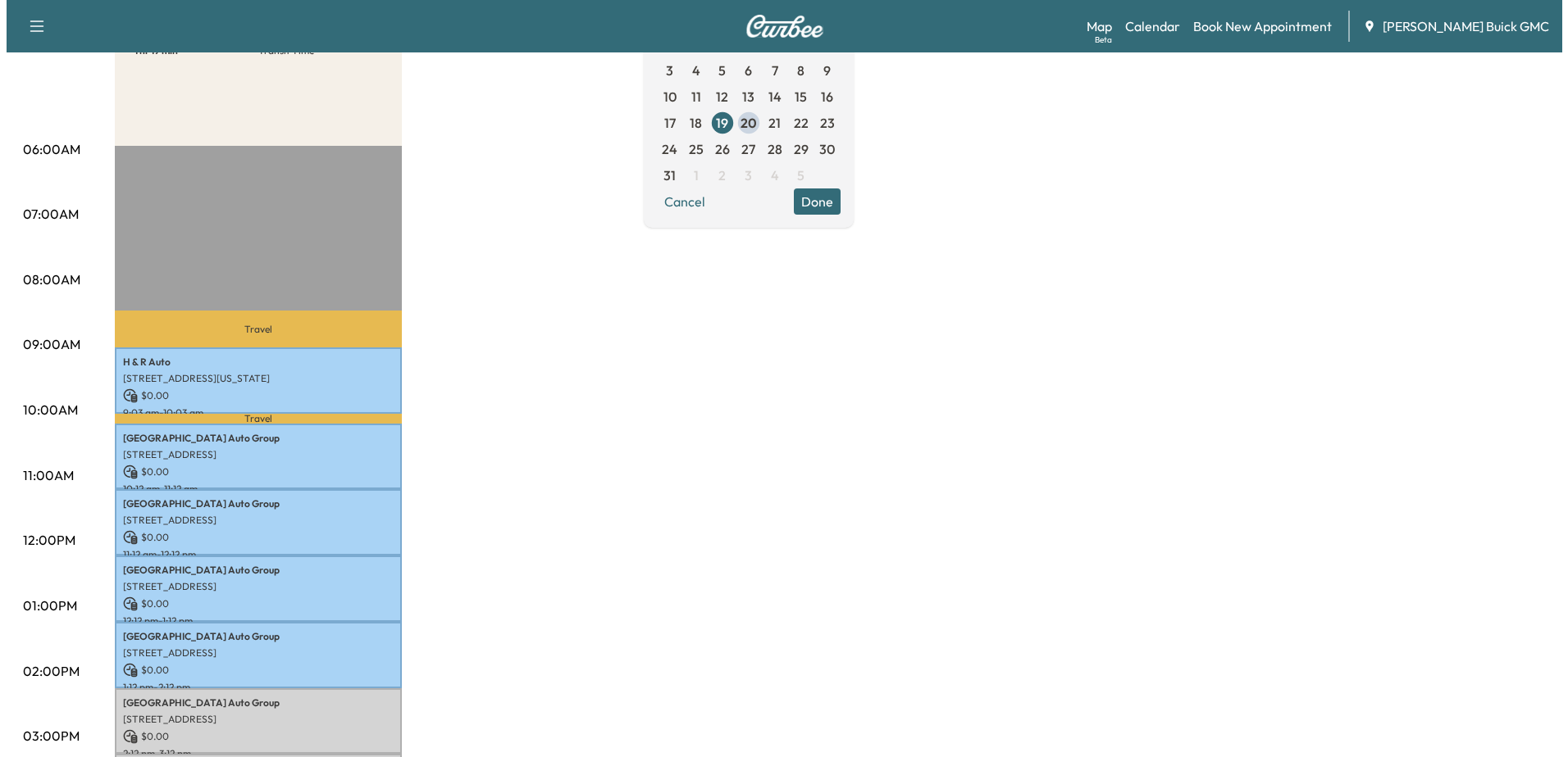
scroll to position [246, 0]
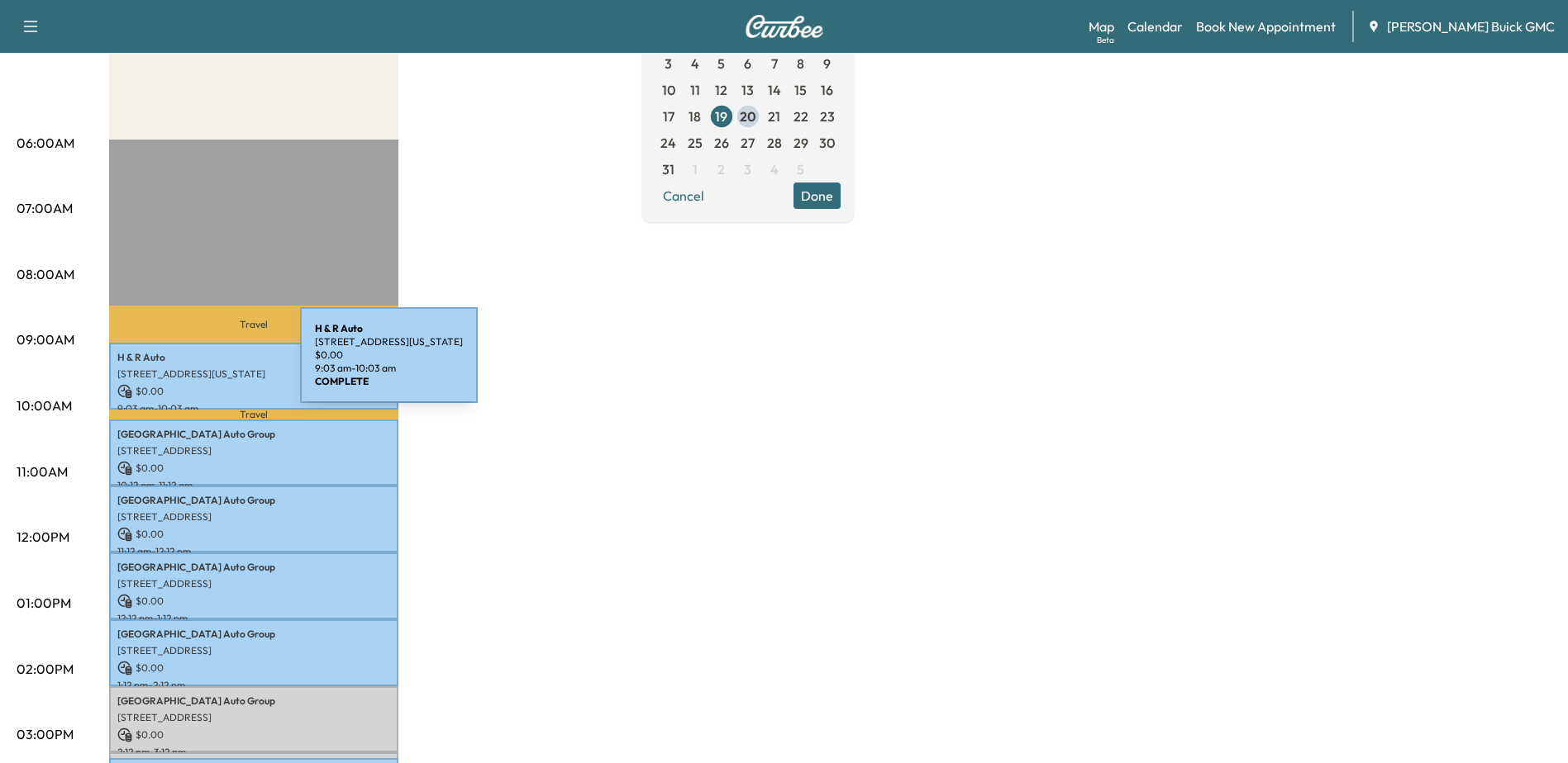
click at [176, 368] on p "[STREET_ADDRESS][US_STATE]" at bounding box center [254, 374] width 273 height 13
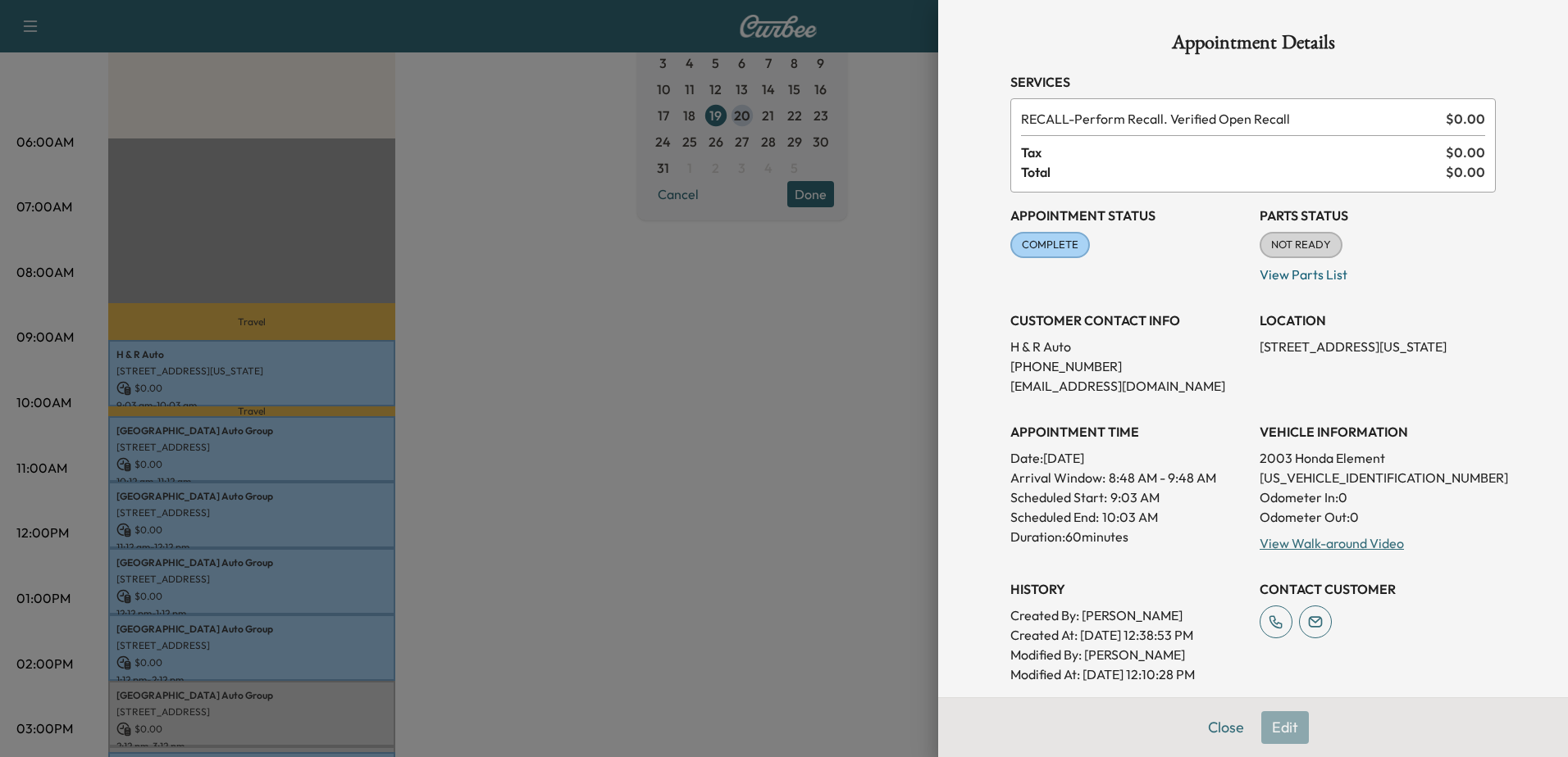
click at [1265, 484] on p "[US_VEHICLE_IDENTIFICATION_NUMBER]" at bounding box center [1378, 478] width 236 height 20
drag, startPoint x: 1265, startPoint y: 484, endPoint x: 1269, endPoint y: 477, distance: 8.1
copy p "[US_VEHICLE_IDENTIFICATION_NUMBER]"
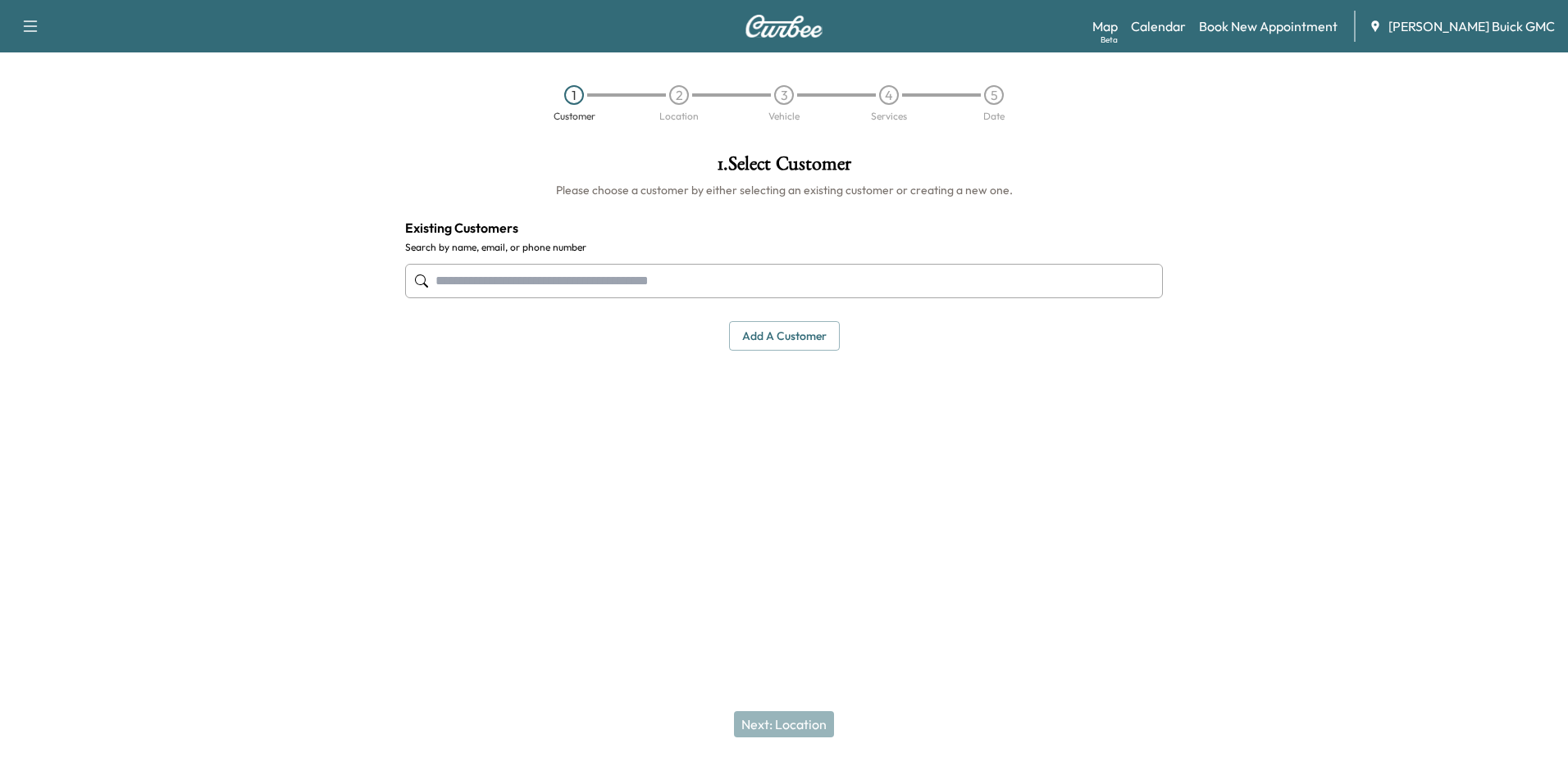
drag, startPoint x: 252, startPoint y: 411, endPoint x: 242, endPoint y: 301, distance: 110.5
click at [253, 398] on div at bounding box center [196, 331] width 392 height 379
